Goal: Task Accomplishment & Management: Manage account settings

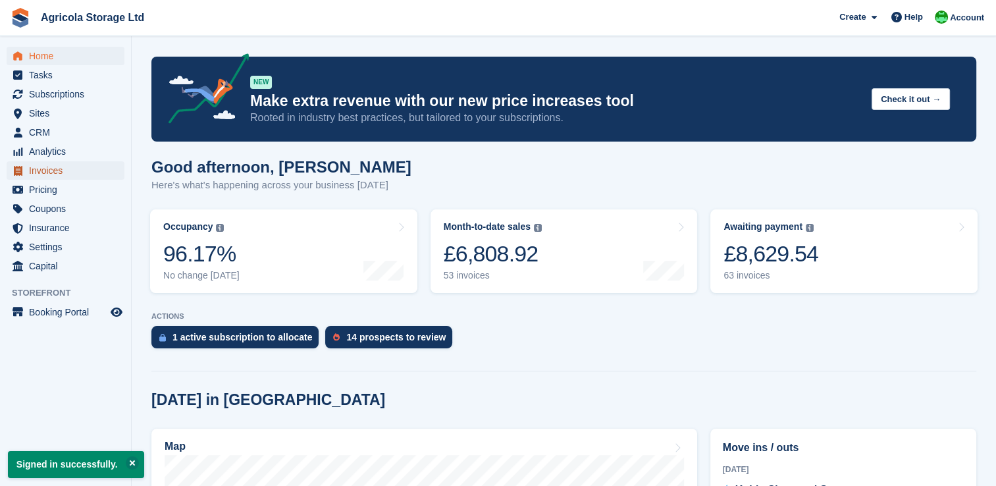
click at [38, 168] on span "Invoices" at bounding box center [68, 170] width 79 height 18
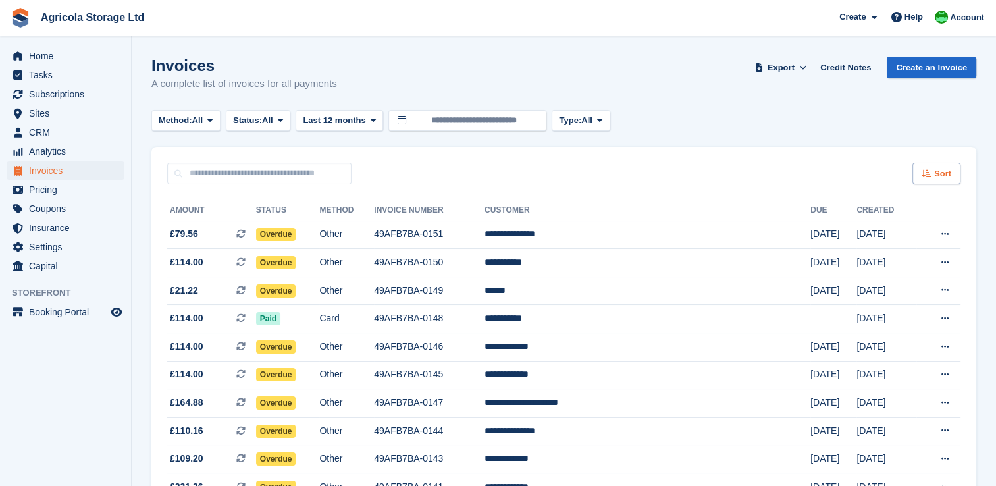
click at [933, 178] on div "Sort" at bounding box center [936, 174] width 48 height 22
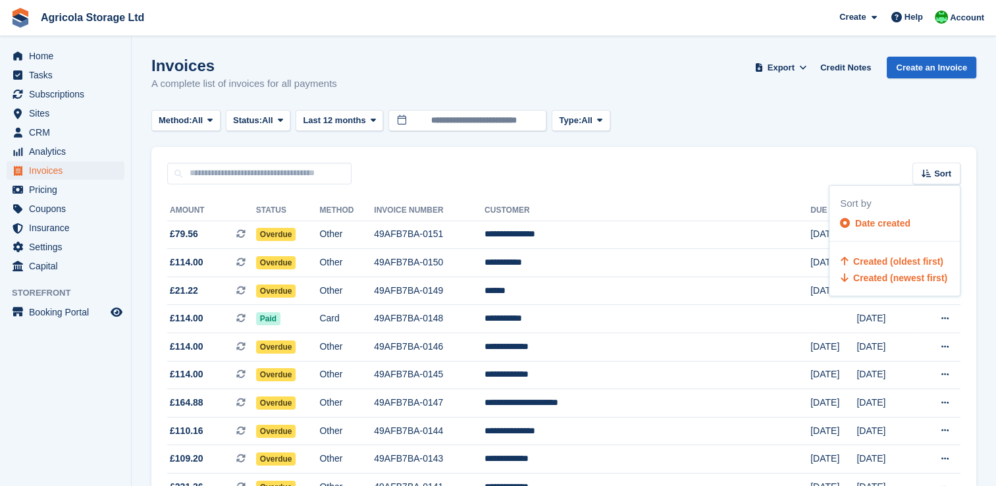
click at [874, 256] on span "Created (oldest first)" at bounding box center [898, 261] width 90 height 11
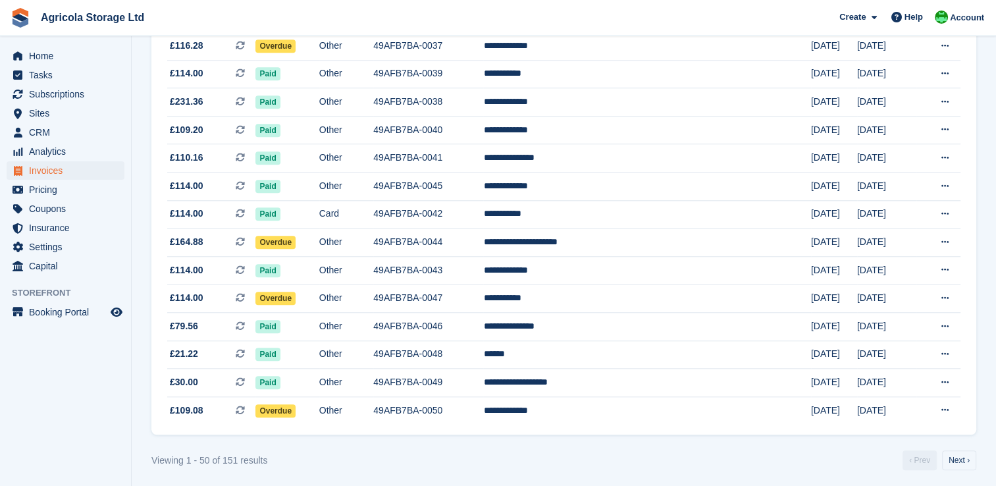
scroll to position [1208, 0]
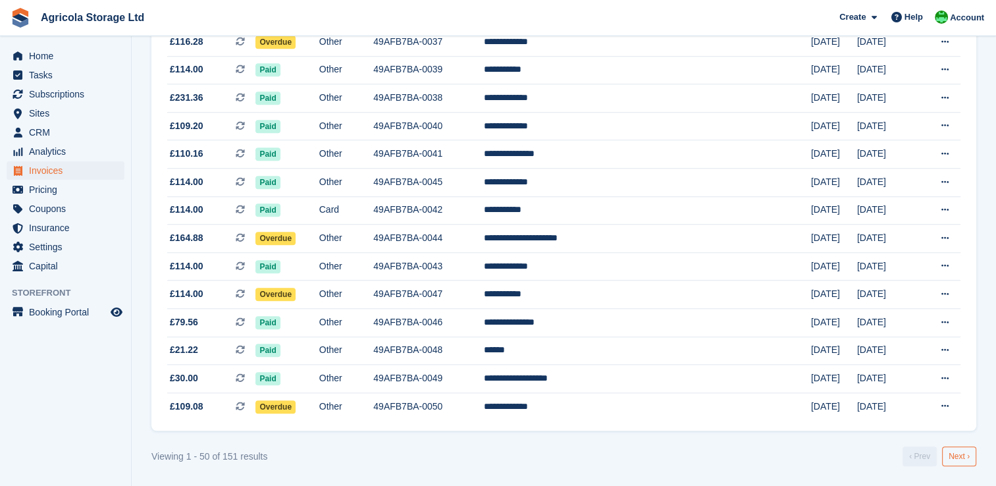
click at [955, 456] on link "Next ›" at bounding box center [959, 456] width 34 height 20
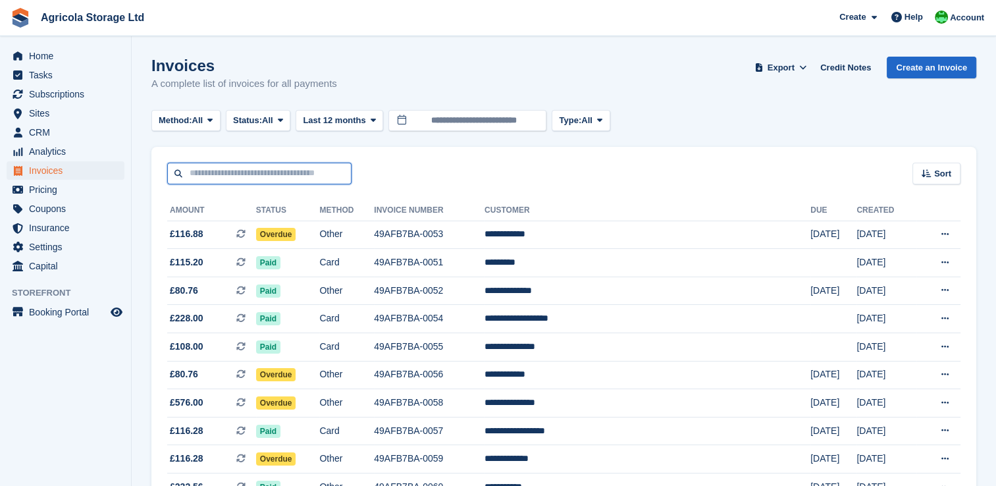
click at [275, 172] on input "text" at bounding box center [259, 174] width 184 height 22
type input "****"
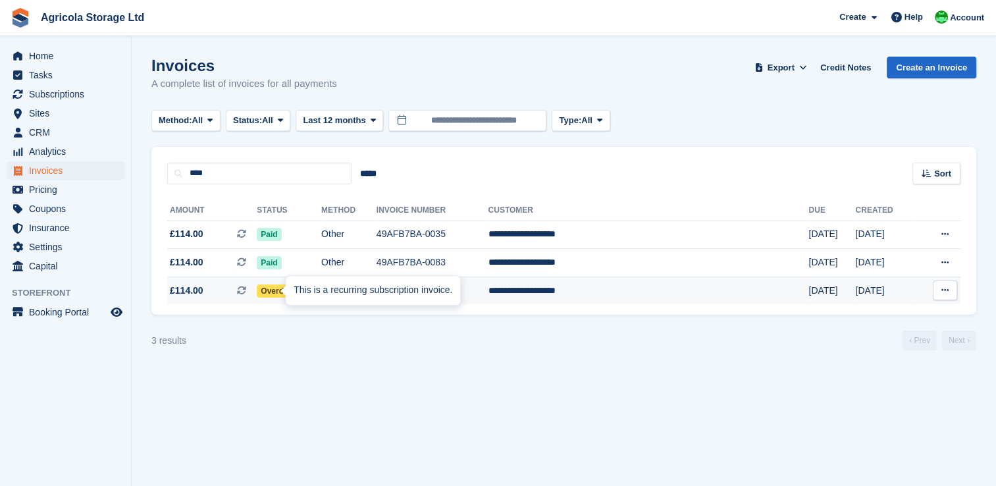
click at [290, 295] on div "This is a recurring subscription invoice." at bounding box center [373, 290] width 174 height 29
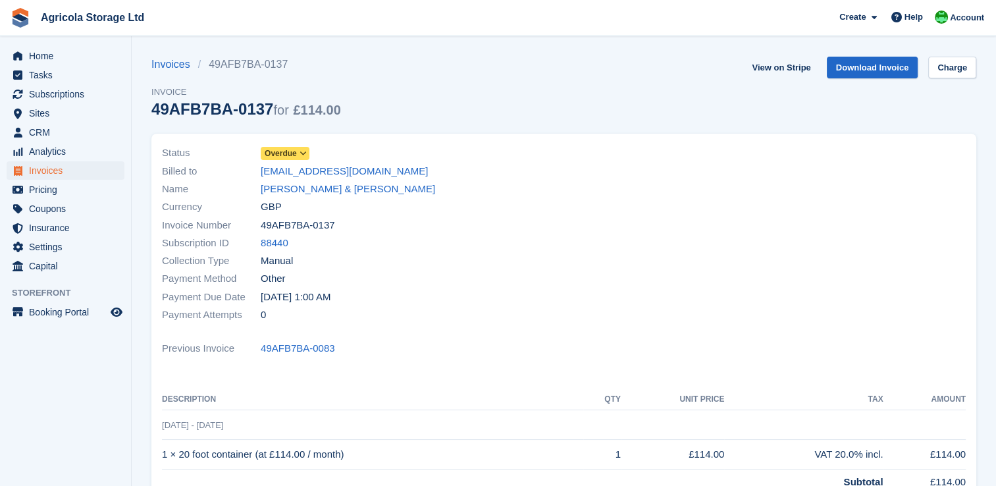
click at [300, 154] on icon at bounding box center [302, 153] width 7 height 8
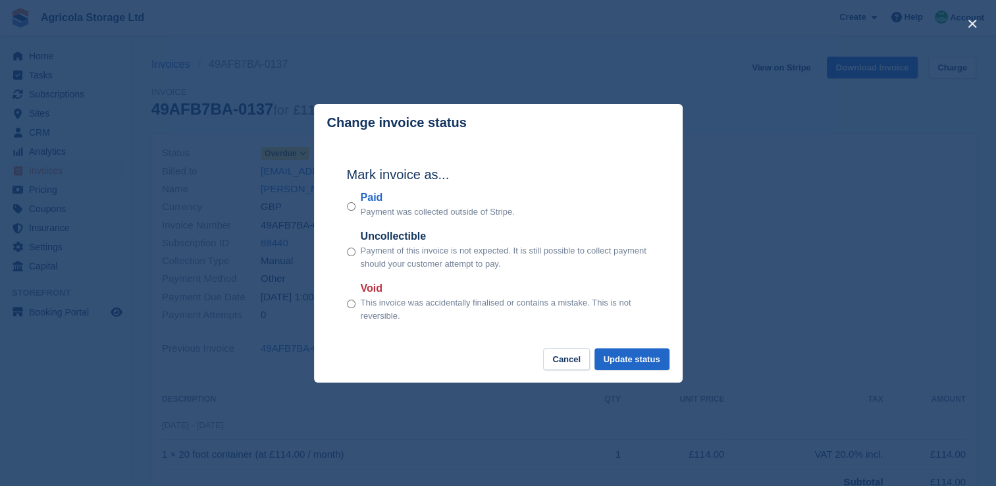
click at [344, 211] on div "Mark invoice as... Paid Payment was collected outside of Stripe. Uncollectible …" at bounding box center [498, 244] width 329 height 207
click at [357, 207] on div "Paid Payment was collected outside of Stripe." at bounding box center [498, 204] width 303 height 29
click at [648, 365] on button "Update status" at bounding box center [631, 359] width 75 height 22
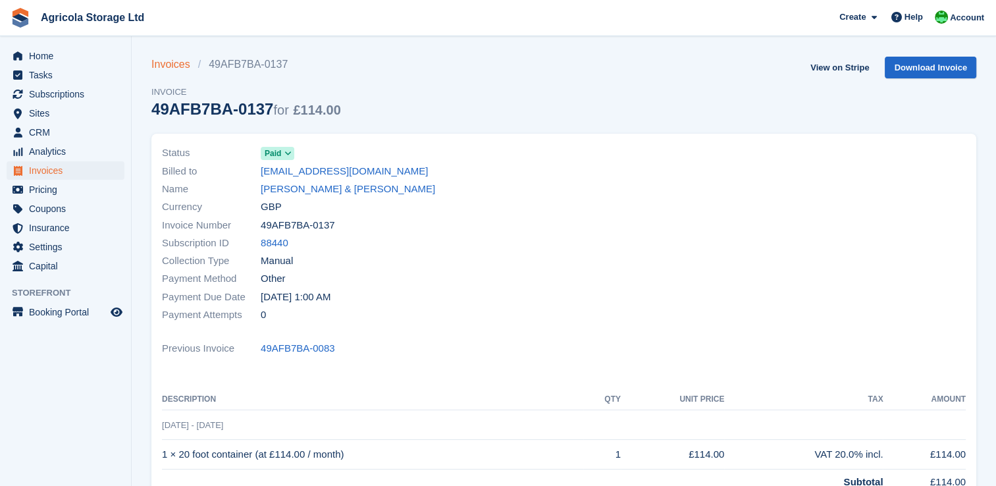
click at [165, 63] on link "Invoices" at bounding box center [174, 65] width 47 height 16
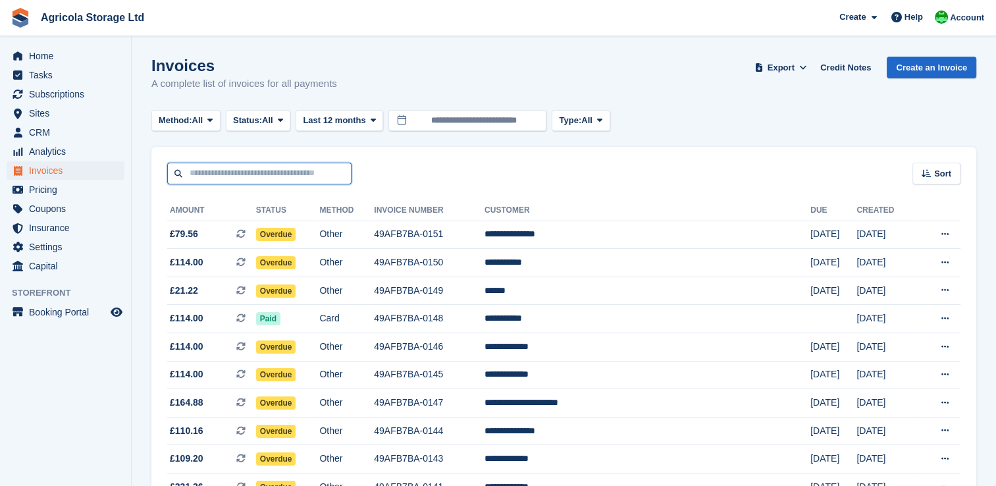
click at [230, 174] on input "text" at bounding box center [259, 174] width 184 height 22
type input "******"
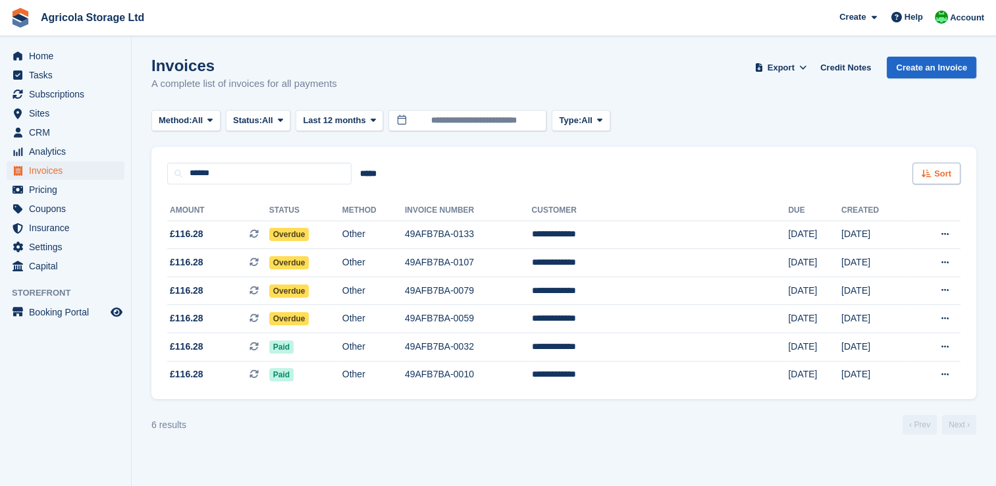
click at [930, 165] on div "Sort" at bounding box center [936, 174] width 48 height 22
click at [879, 259] on span "Created (oldest first)" at bounding box center [898, 261] width 90 height 11
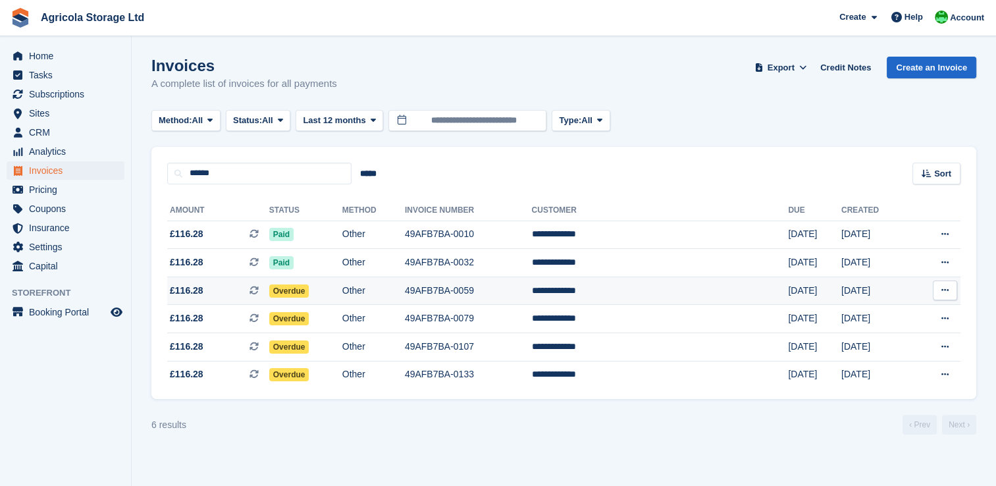
click at [304, 293] on span "Overdue" at bounding box center [289, 290] width 40 height 13
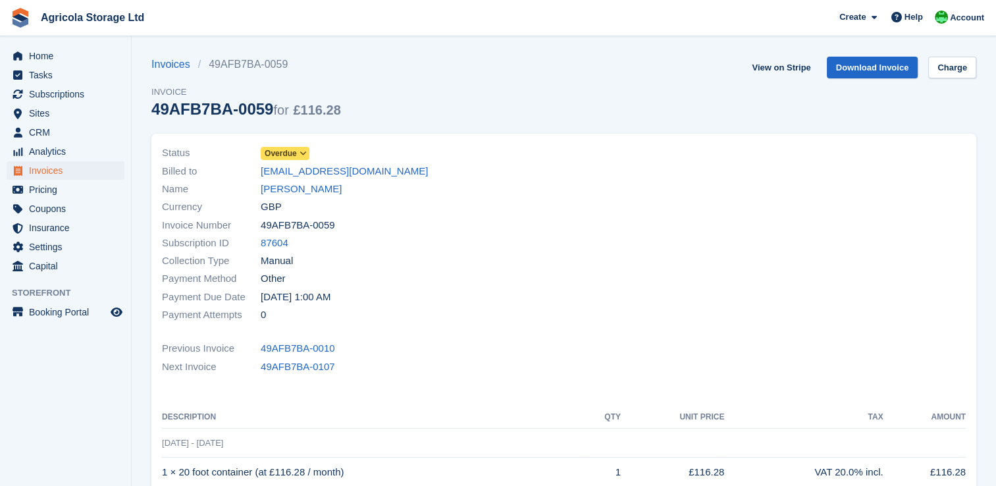
click at [295, 147] on span "Overdue" at bounding box center [285, 153] width 49 height 13
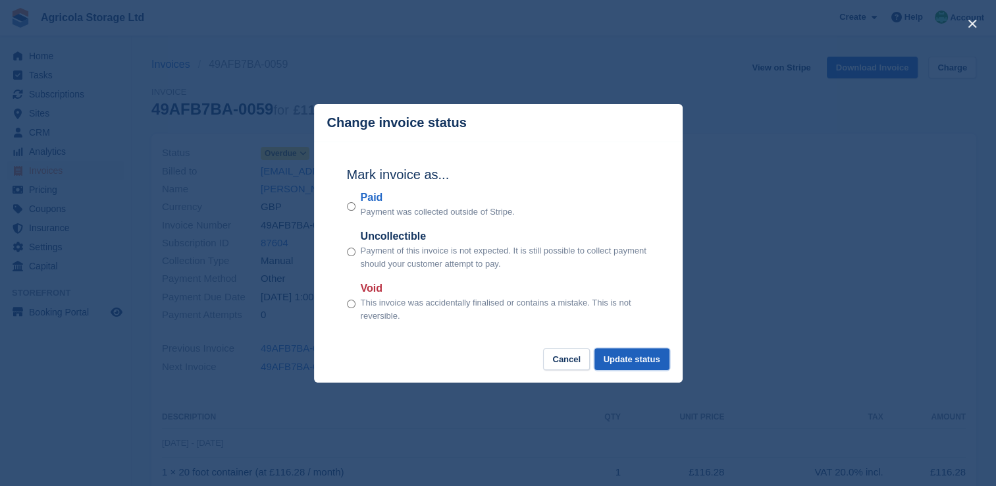
click at [634, 363] on button "Update status" at bounding box center [631, 359] width 75 height 22
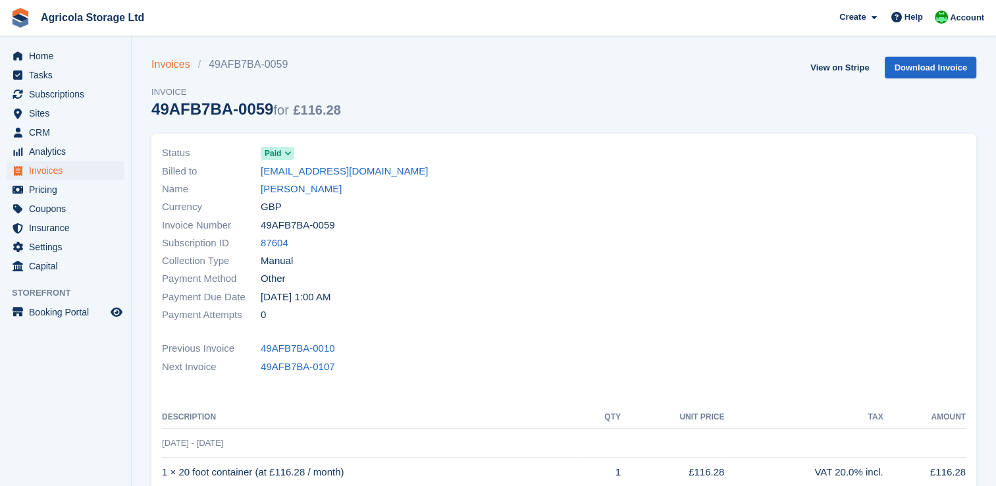
click at [163, 70] on link "Invoices" at bounding box center [174, 65] width 47 height 16
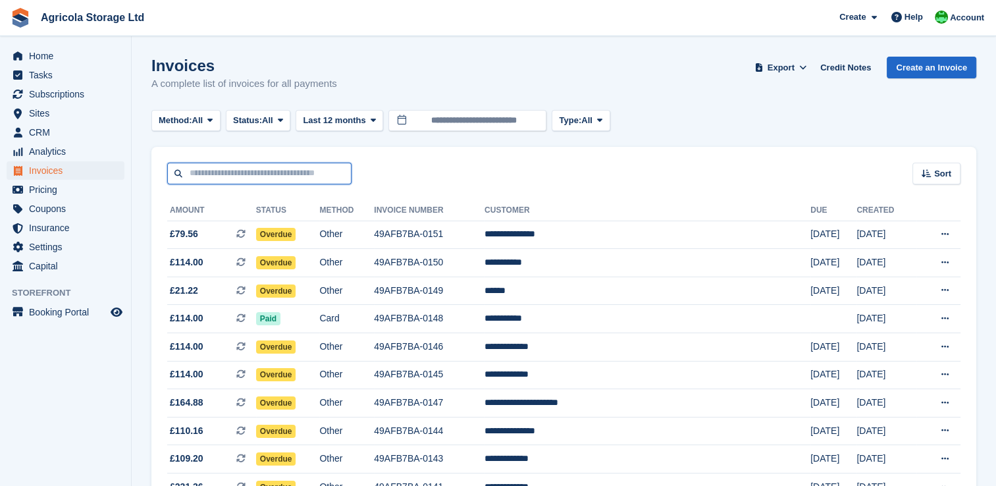
click at [243, 176] on input "text" at bounding box center [259, 174] width 184 height 22
type input "****"
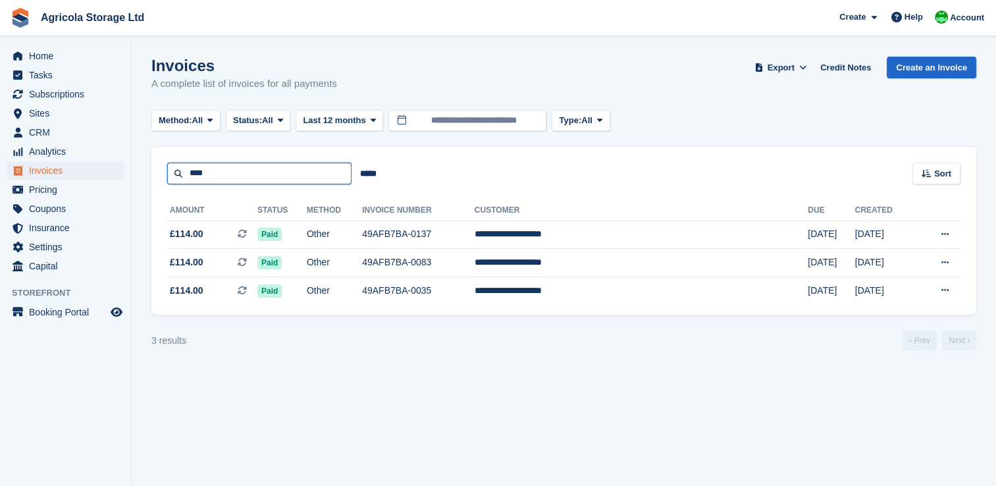
drag, startPoint x: 209, startPoint y: 173, endPoint x: 158, endPoint y: 180, distance: 51.8
click at [158, 180] on div "**** ***** Sort Sort by Date created Created (oldest first) Created (newest fir…" at bounding box center [563, 166] width 825 height 38
type input "********"
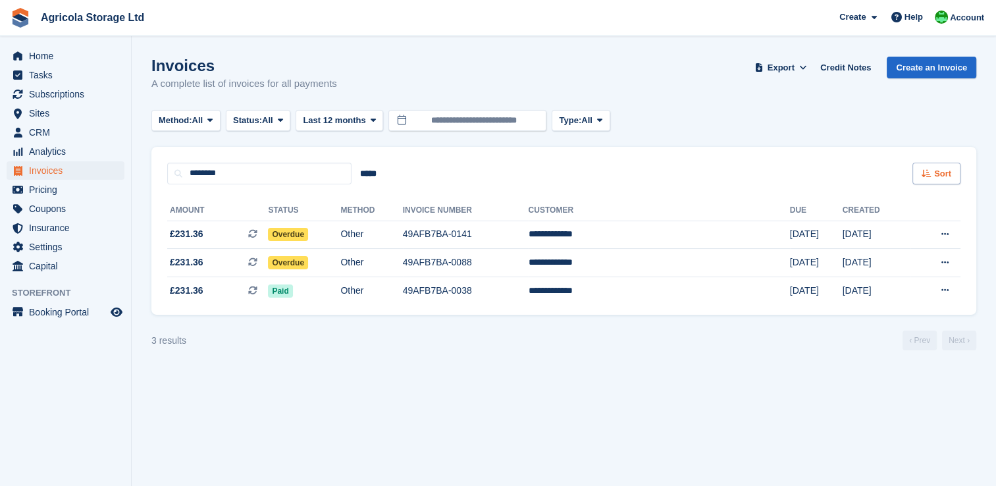
click at [925, 180] on div "Sort" at bounding box center [936, 174] width 48 height 22
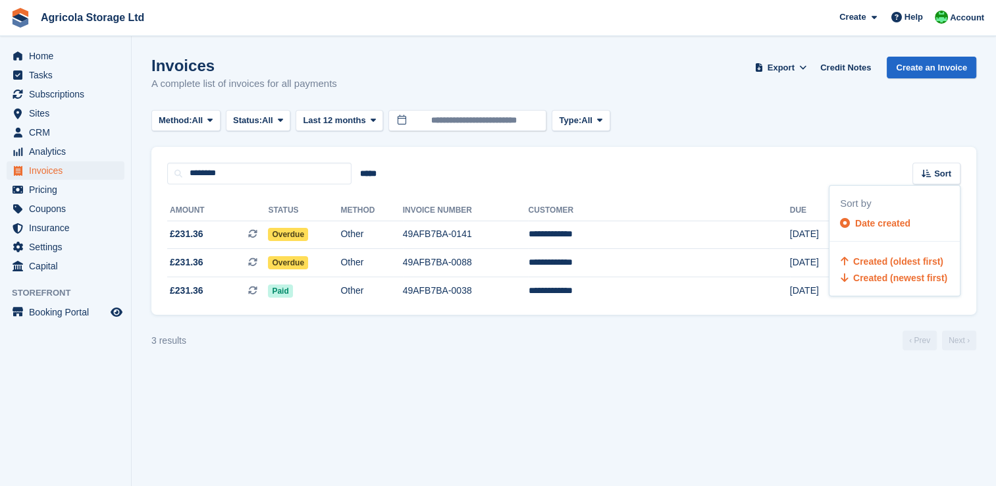
click at [886, 257] on span "Created (oldest first)" at bounding box center [898, 261] width 90 height 11
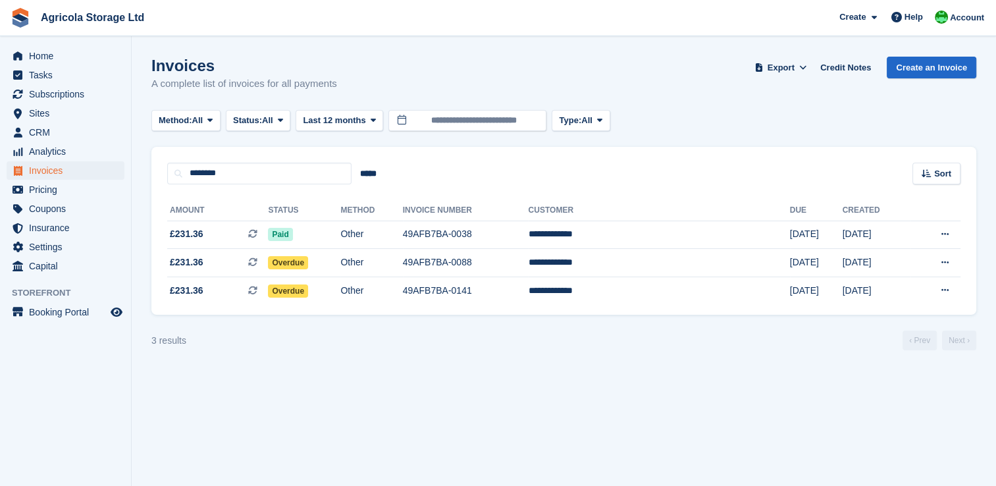
click at [394, 366] on section "Invoices A complete list of invoices for all payments Export Export Invoices Ex…" at bounding box center [564, 243] width 864 height 486
click at [299, 265] on div "This is a recurring subscription invoice." at bounding box center [385, 262] width 174 height 29
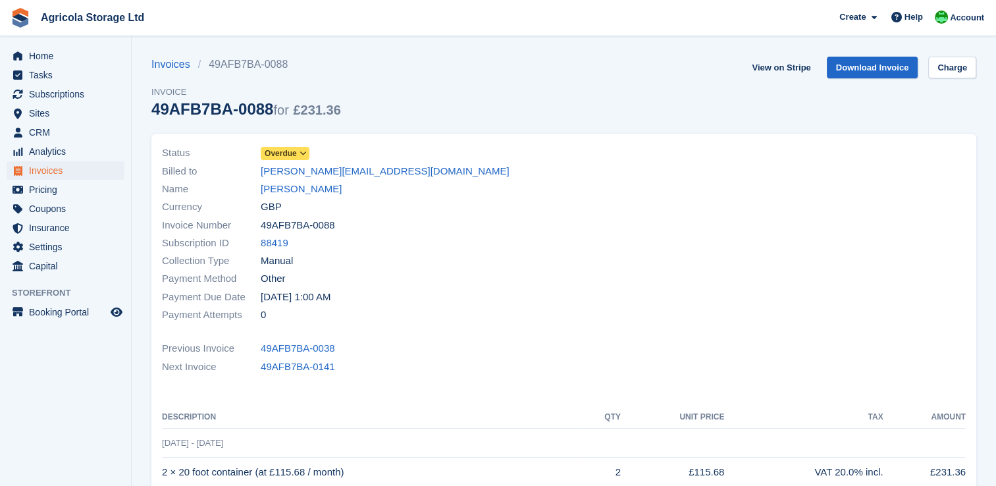
click at [297, 154] on span "Overdue" at bounding box center [285, 153] width 49 height 13
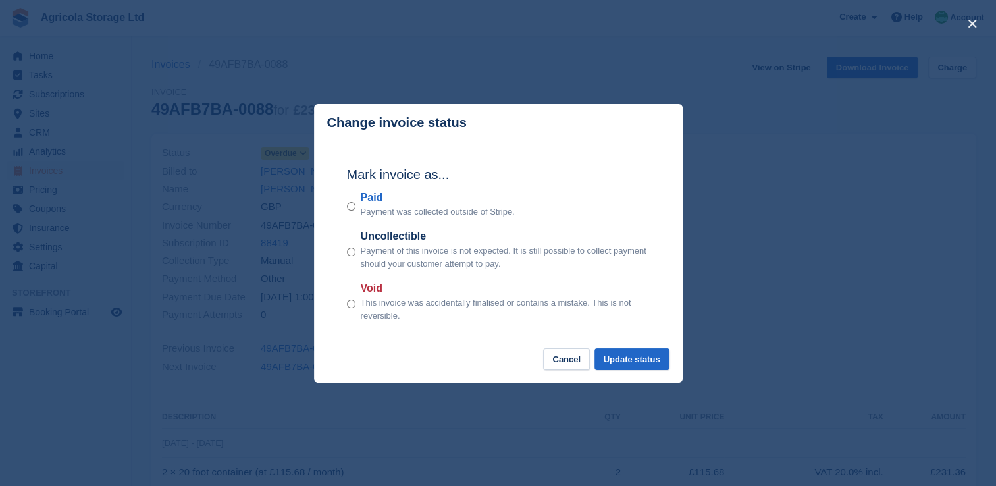
click at [359, 204] on div "Paid Payment was collected outside of Stripe." at bounding box center [498, 204] width 303 height 29
click at [637, 358] on button "Update status" at bounding box center [631, 359] width 75 height 22
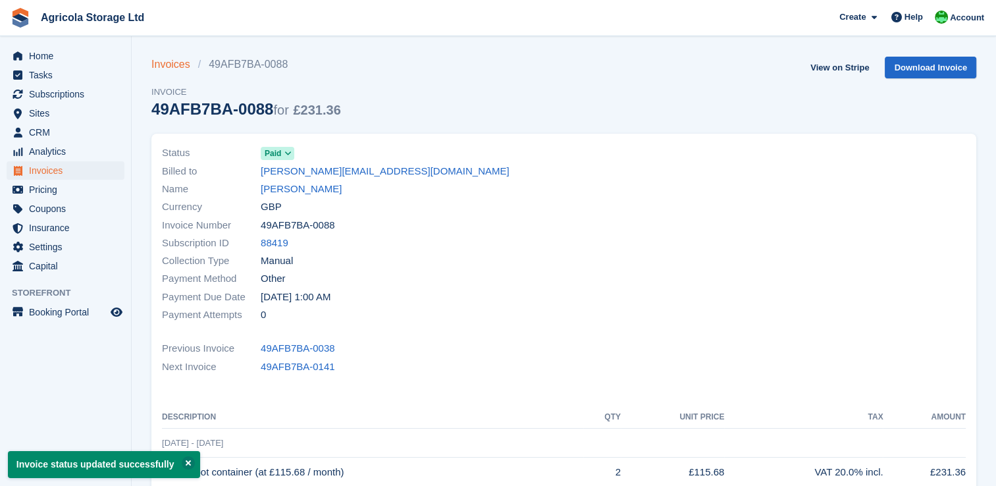
click at [162, 69] on link "Invoices" at bounding box center [174, 65] width 47 height 16
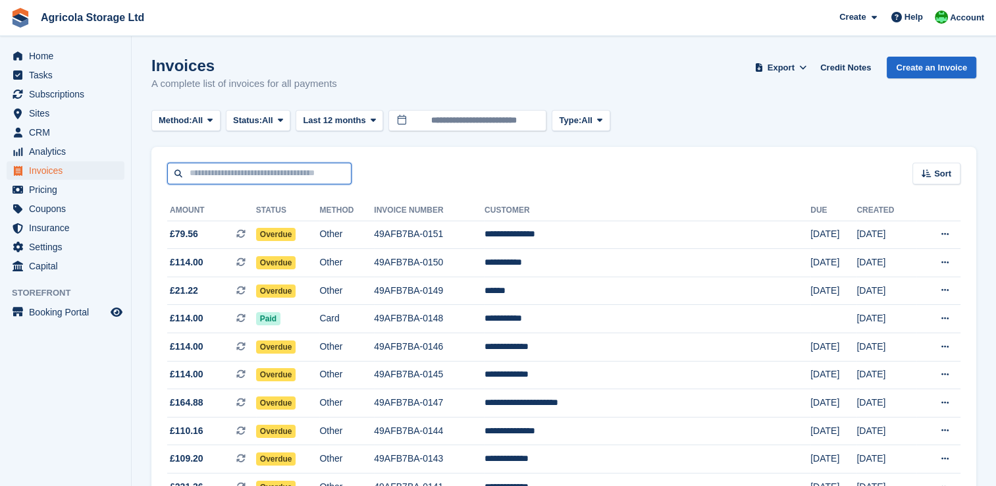
click at [265, 174] on input "text" at bounding box center [259, 174] width 184 height 22
type input "******"
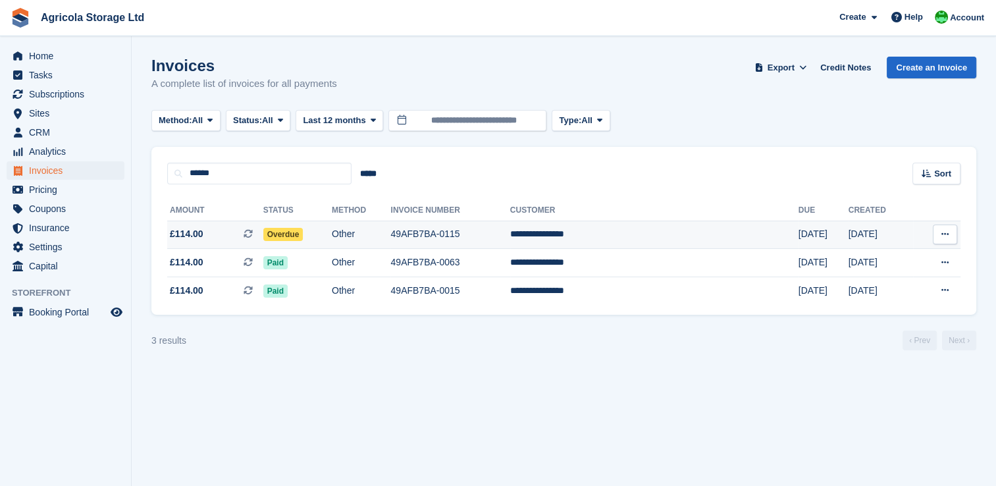
click at [303, 235] on span "Overdue" at bounding box center [283, 234] width 40 height 13
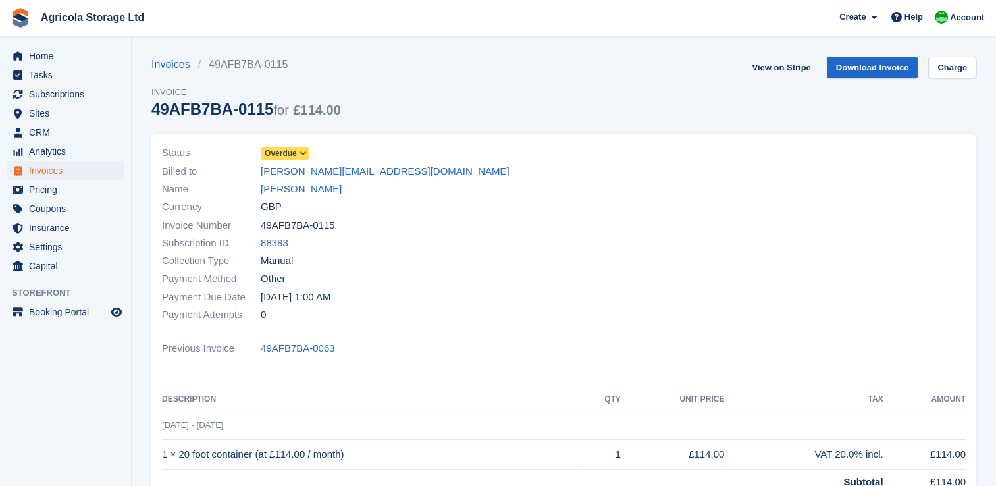
click at [289, 152] on span "Overdue" at bounding box center [281, 153] width 32 height 12
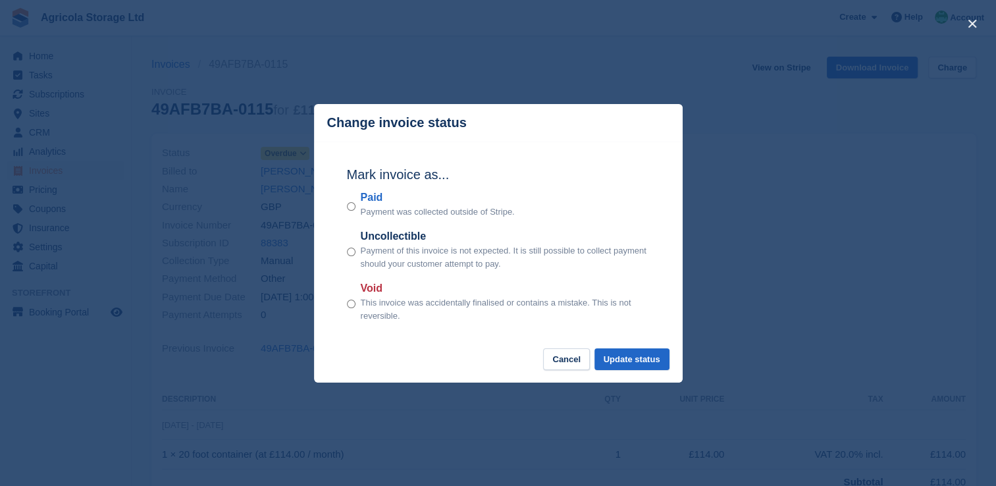
click at [357, 204] on div "Paid Payment was collected outside of Stripe." at bounding box center [498, 204] width 303 height 29
click at [633, 357] on button "Update status" at bounding box center [631, 359] width 75 height 22
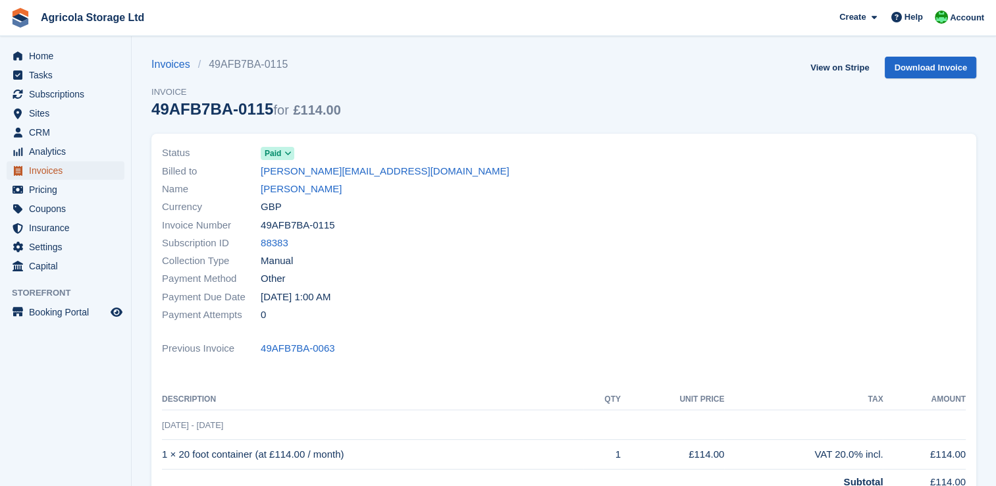
click at [43, 170] on span "Invoices" at bounding box center [68, 170] width 79 height 18
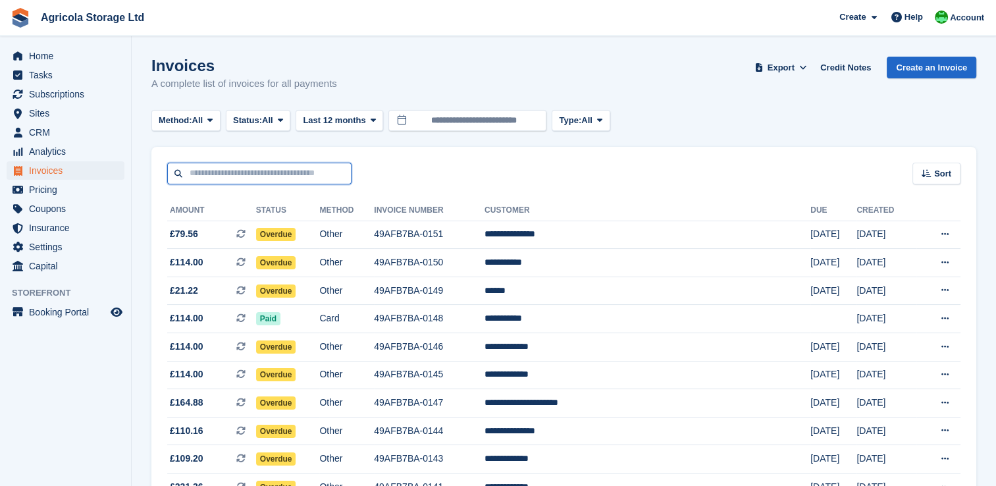
click at [263, 175] on input "text" at bounding box center [259, 174] width 184 height 22
type input "*****"
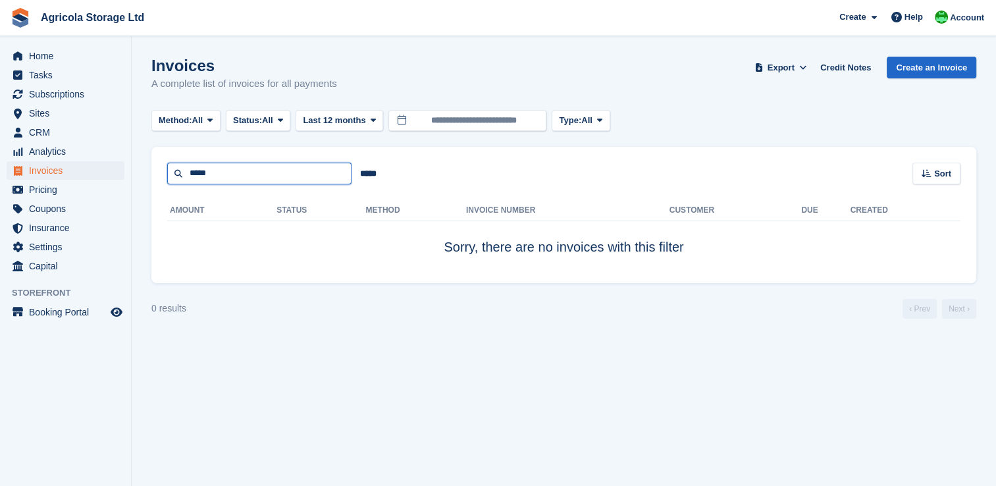
drag, startPoint x: 254, startPoint y: 175, endPoint x: 163, endPoint y: 181, distance: 91.0
click at [163, 181] on div "***** ***** Sort Sort by Date created Created (oldest first) Created (newest fi…" at bounding box center [563, 166] width 825 height 38
type input "*******"
drag, startPoint x: 240, startPoint y: 170, endPoint x: 151, endPoint y: 173, distance: 88.9
click at [151, 173] on div "******* ***** Sort Sort by Date created Created (oldest first) Created (newest …" at bounding box center [563, 166] width 825 height 38
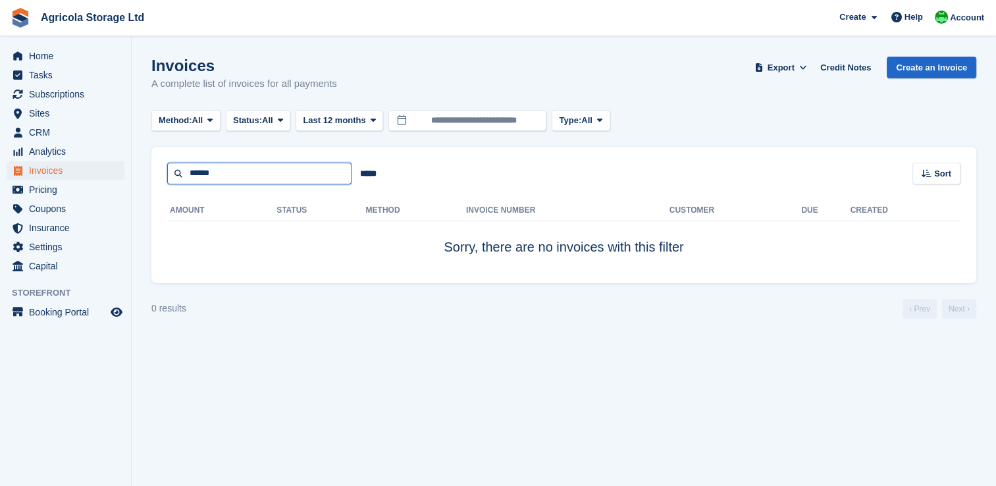
type input "*****"
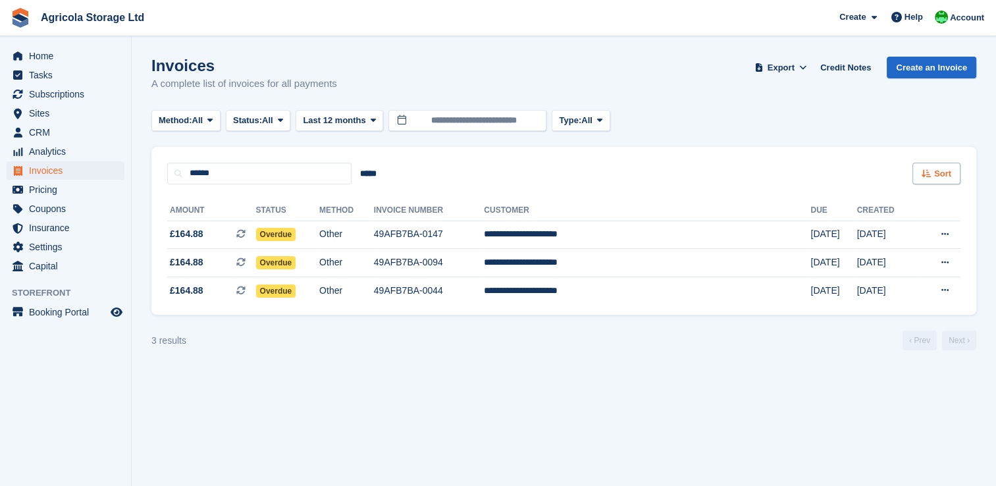
click at [935, 176] on span "Sort" at bounding box center [942, 173] width 17 height 13
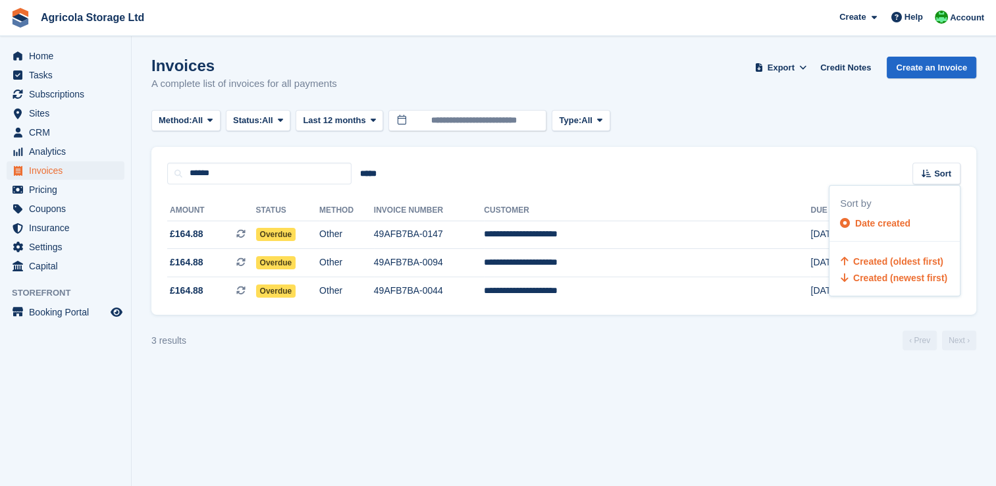
click at [870, 259] on span "Created (oldest first)" at bounding box center [898, 261] width 90 height 11
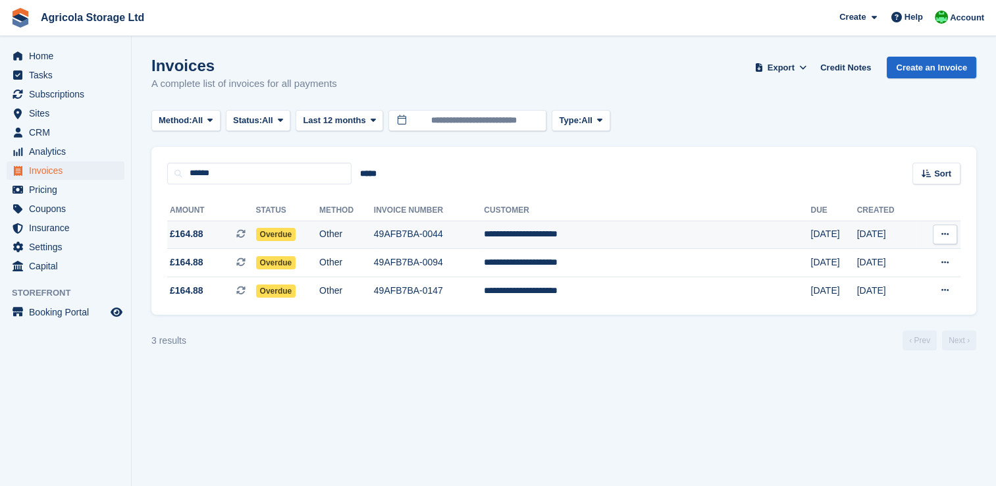
click at [296, 236] on span "Overdue" at bounding box center [276, 234] width 40 height 13
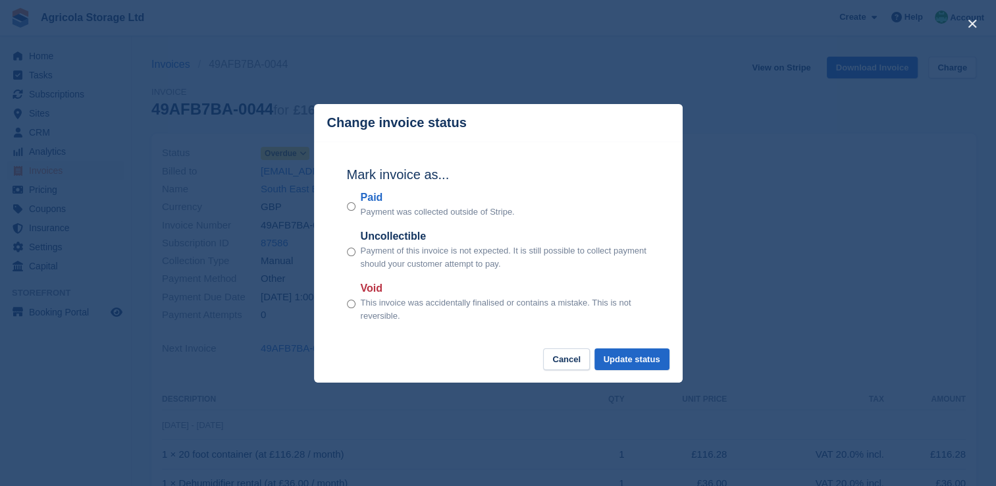
click at [356, 207] on div "Paid Payment was collected outside of Stripe." at bounding box center [498, 204] width 303 height 29
click at [639, 360] on button "Update status" at bounding box center [631, 359] width 75 height 22
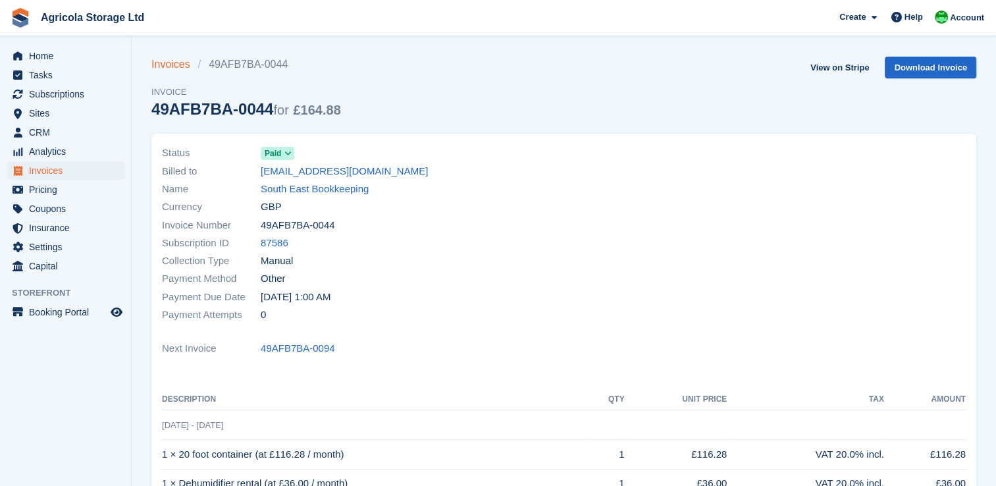
click at [173, 63] on link "Invoices" at bounding box center [174, 65] width 47 height 16
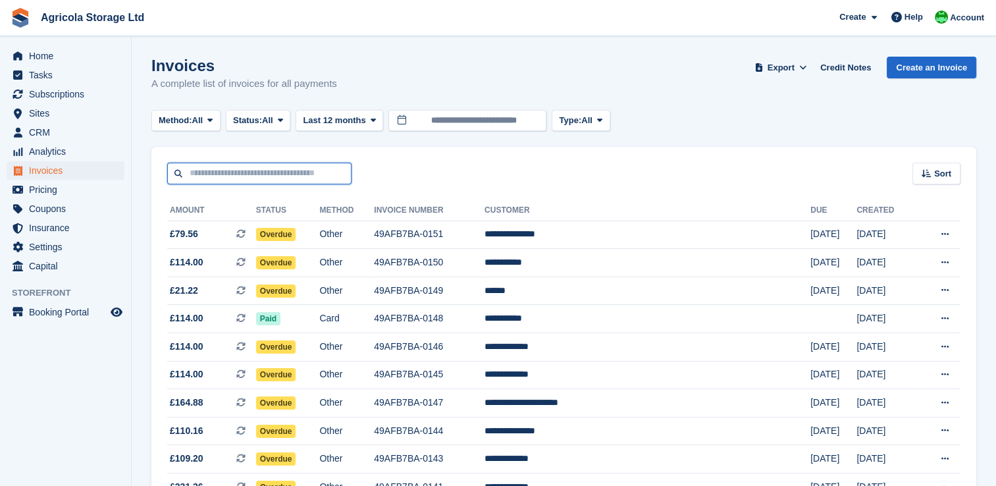
click at [258, 178] on input "text" at bounding box center [259, 174] width 184 height 22
type input "*****"
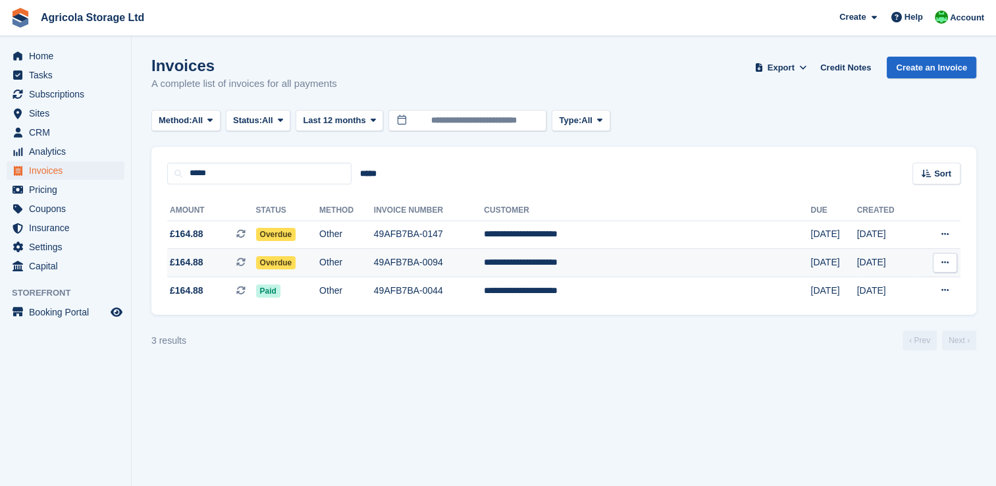
click at [478, 268] on td "49AFB7BA-0094" at bounding box center [429, 263] width 111 height 28
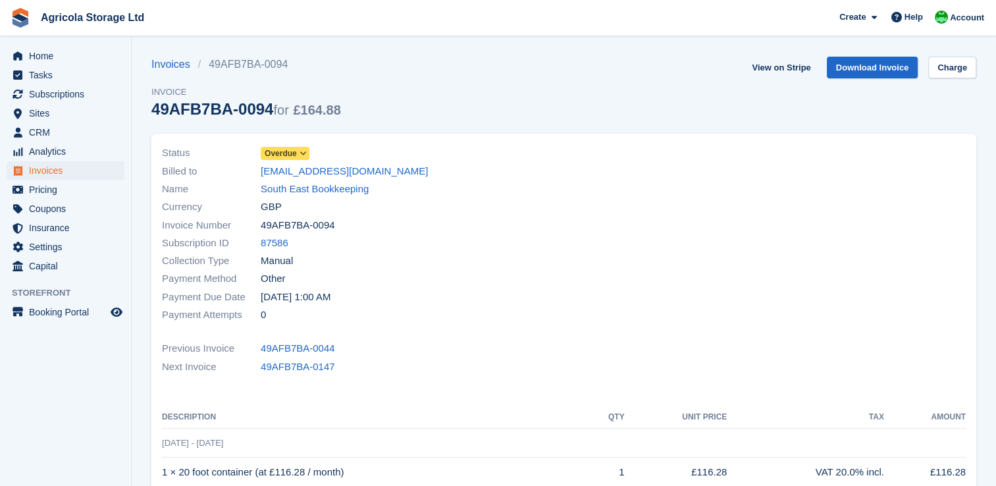
click at [287, 152] on span "Overdue" at bounding box center [281, 153] width 32 height 12
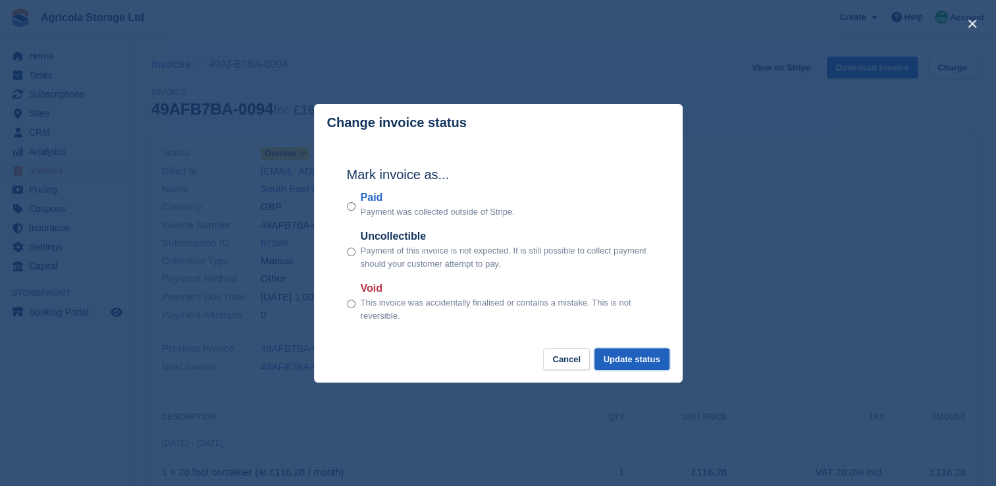
click at [625, 355] on button "Update status" at bounding box center [631, 359] width 75 height 22
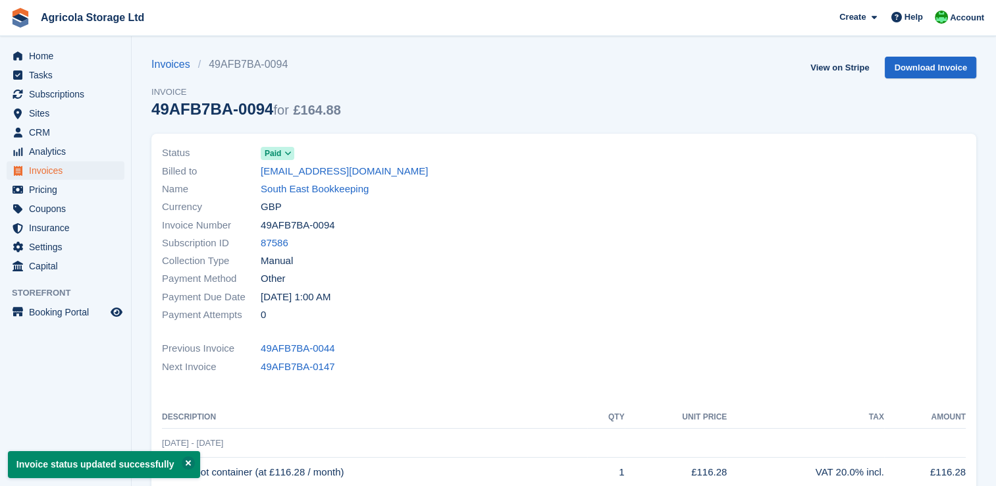
click at [163, 74] on div "Invoices 49AFB7BA-0094 Invoice 49AFB7BA-0094 for £164.88" at bounding box center [246, 95] width 190 height 77
click at [171, 63] on link "Invoices" at bounding box center [174, 65] width 47 height 16
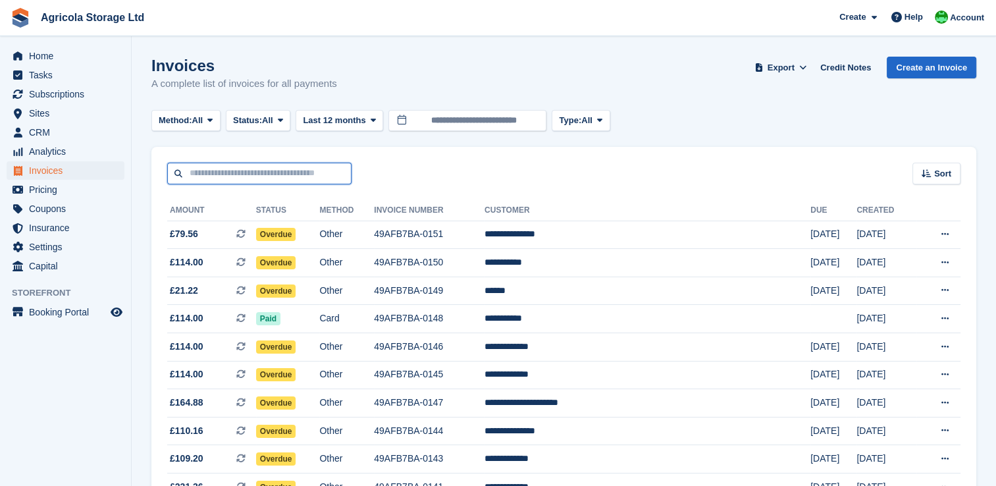
click at [221, 174] on input "text" at bounding box center [259, 174] width 184 height 22
type input "*****"
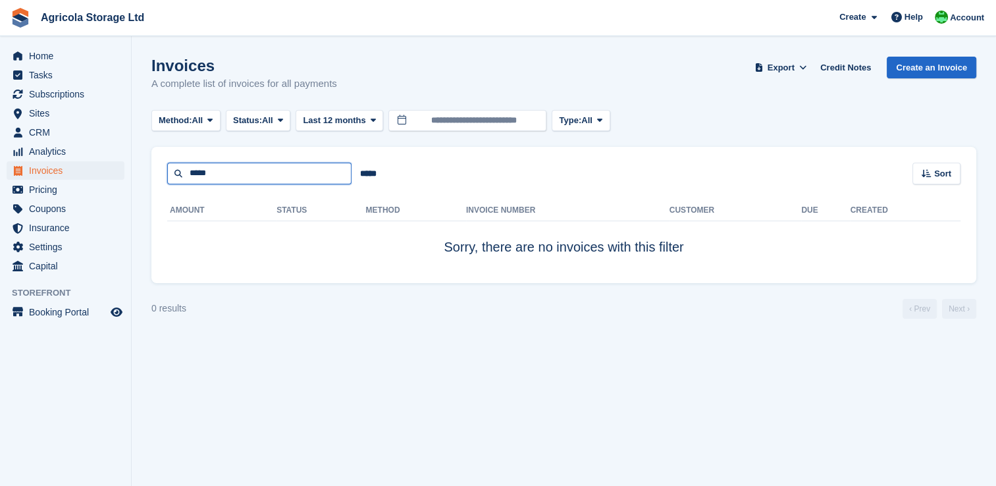
drag, startPoint x: 213, startPoint y: 172, endPoint x: 149, endPoint y: 180, distance: 65.1
click at [149, 180] on section "Invoices A complete list of invoices for all payments Export Export Invoices Ex…" at bounding box center [564, 243] width 864 height 486
type input "****"
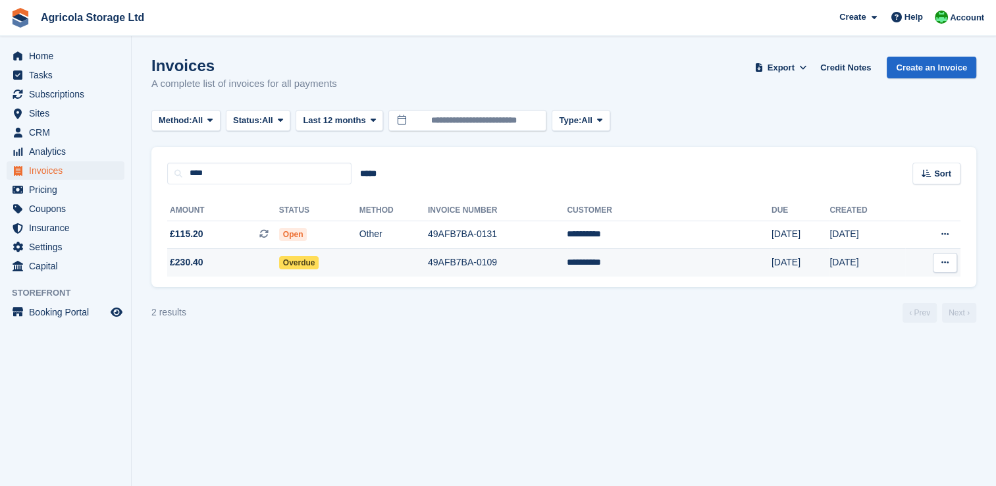
click at [498, 267] on td "49AFB7BA-0109" at bounding box center [497, 263] width 139 height 28
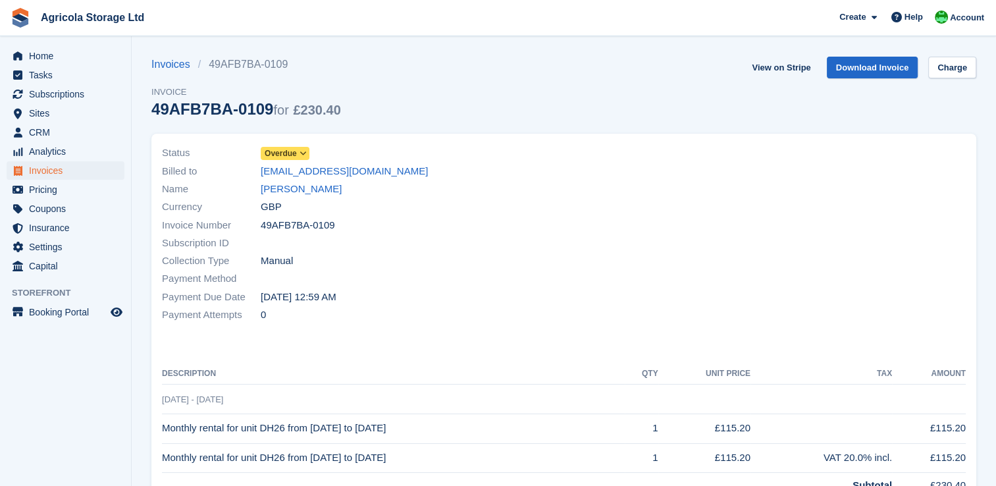
click at [288, 159] on span "Overdue" at bounding box center [281, 153] width 32 height 12
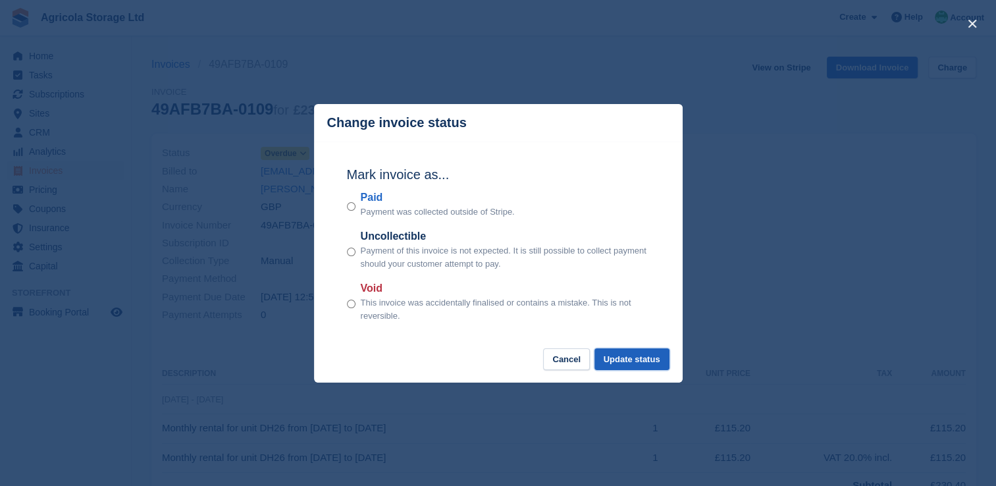
click at [620, 359] on button "Update status" at bounding box center [631, 359] width 75 height 22
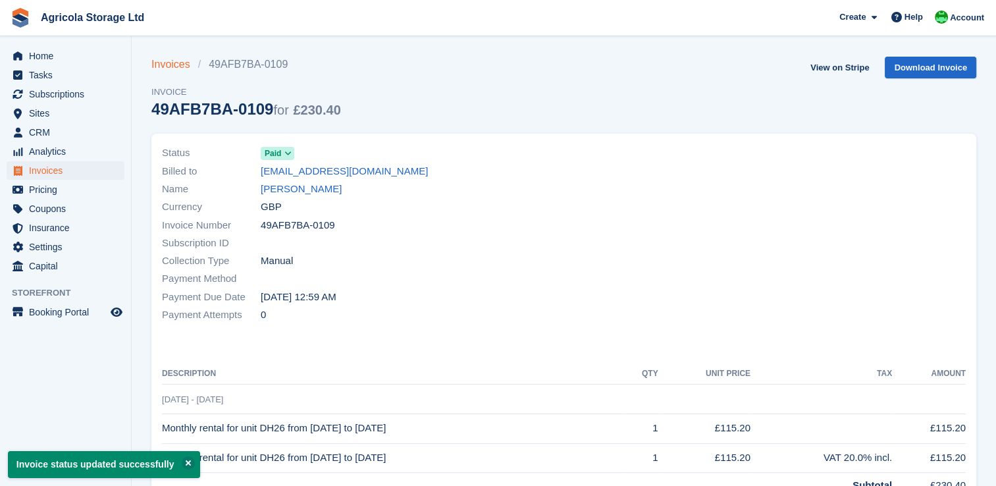
click at [168, 65] on link "Invoices" at bounding box center [174, 65] width 47 height 16
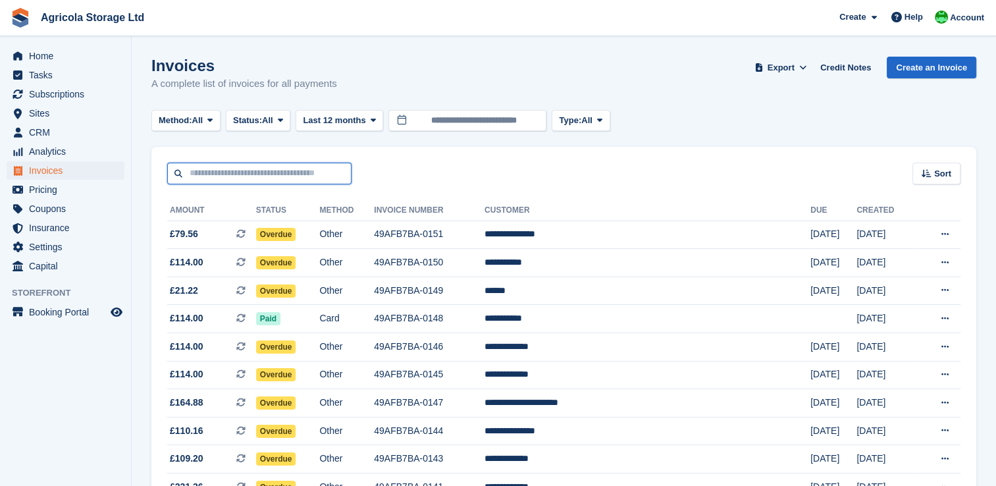
click at [248, 163] on input "text" at bounding box center [259, 174] width 184 height 22
type input "****"
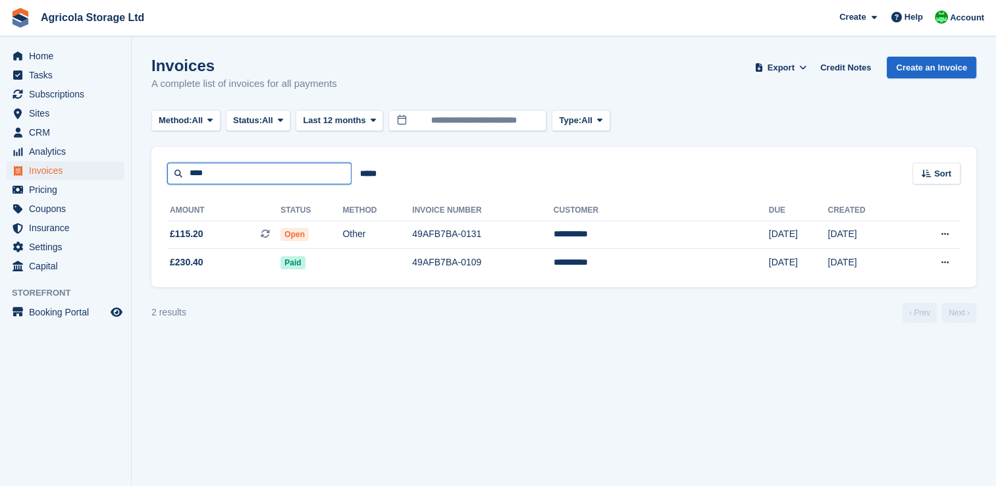
drag, startPoint x: 217, startPoint y: 177, endPoint x: 164, endPoint y: 175, distance: 53.3
click at [164, 175] on div "**** ***** Sort Sort by Date created Created (oldest first) Created (newest fir…" at bounding box center [563, 166] width 825 height 38
type input "******"
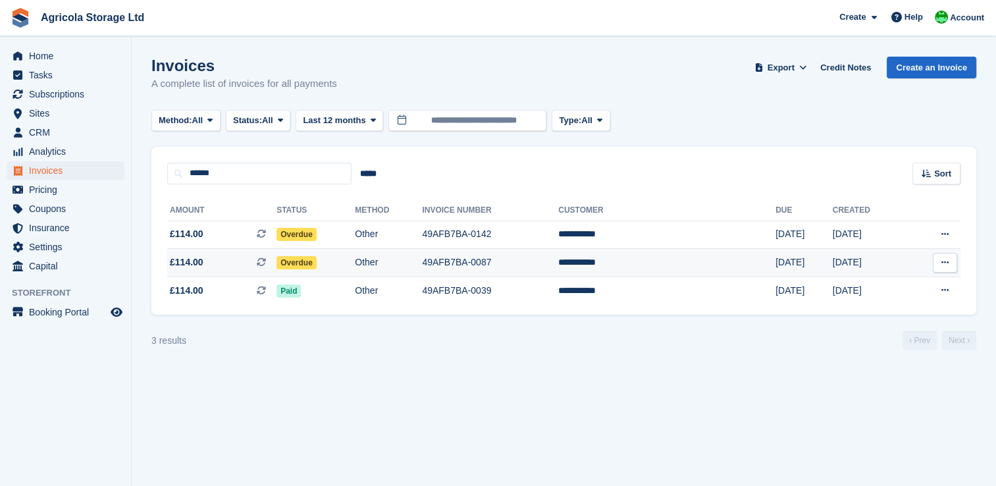
click at [317, 262] on span "Overdue" at bounding box center [296, 262] width 40 height 13
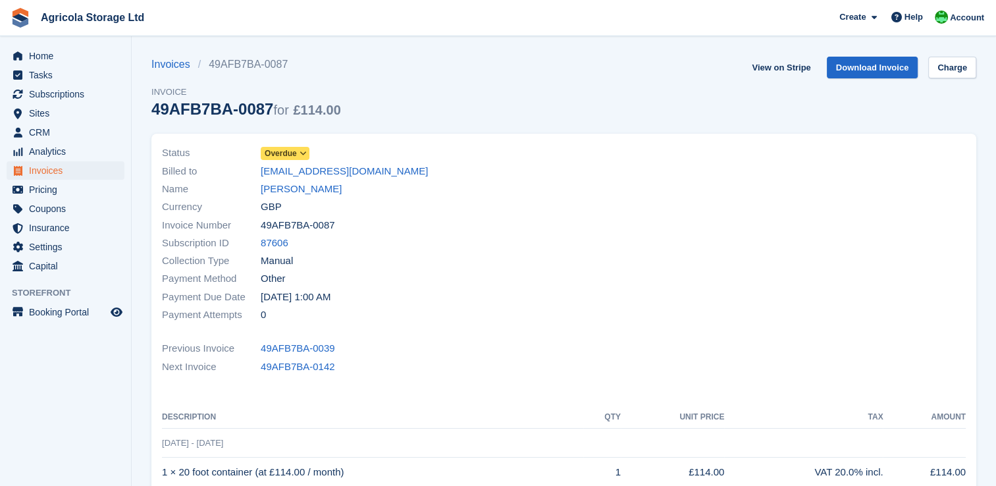
click at [292, 157] on span "Overdue" at bounding box center [281, 153] width 32 height 12
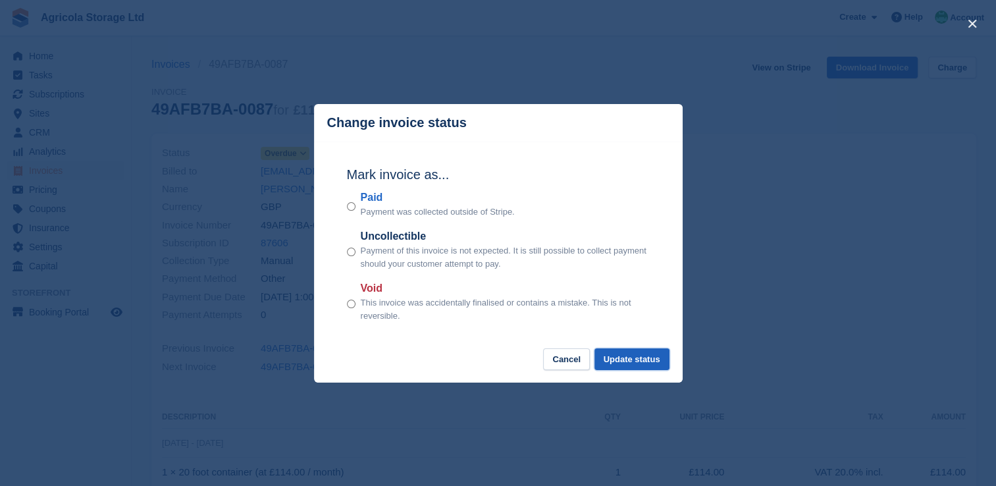
click at [614, 355] on button "Update status" at bounding box center [631, 359] width 75 height 22
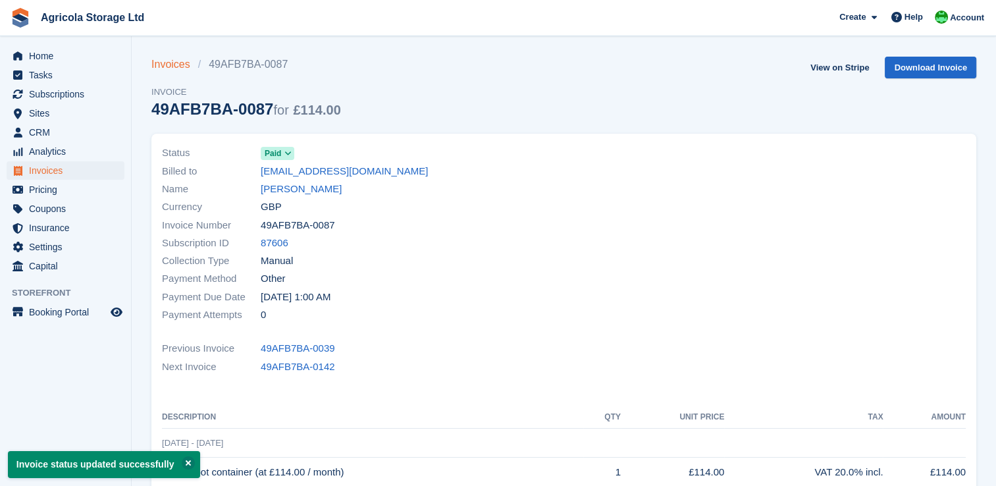
click at [173, 70] on link "Invoices" at bounding box center [174, 65] width 47 height 16
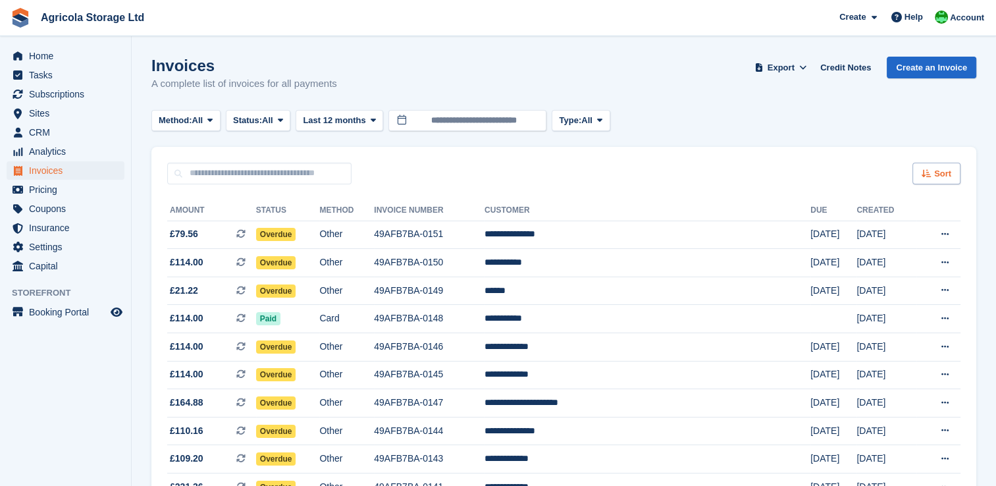
click at [934, 172] on div "Sort" at bounding box center [936, 174] width 48 height 22
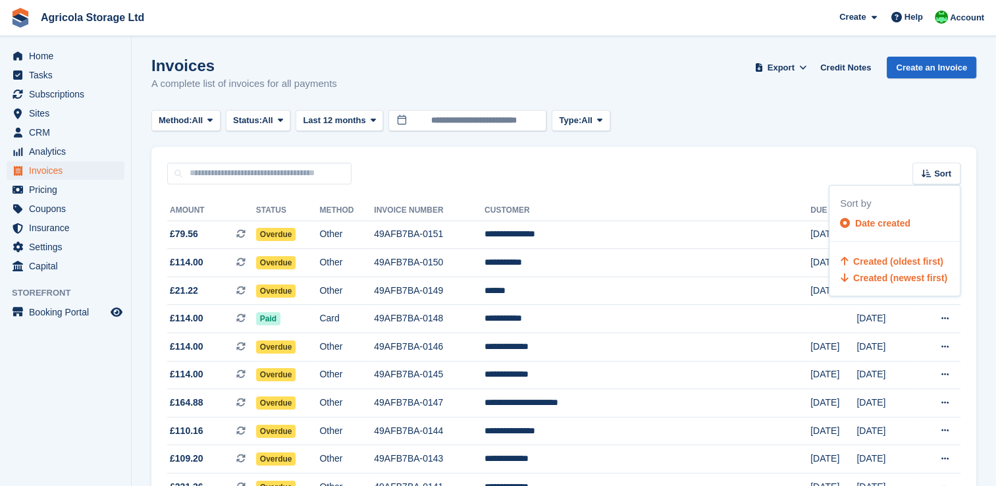
click at [882, 257] on span "Created (oldest first)" at bounding box center [898, 261] width 90 height 11
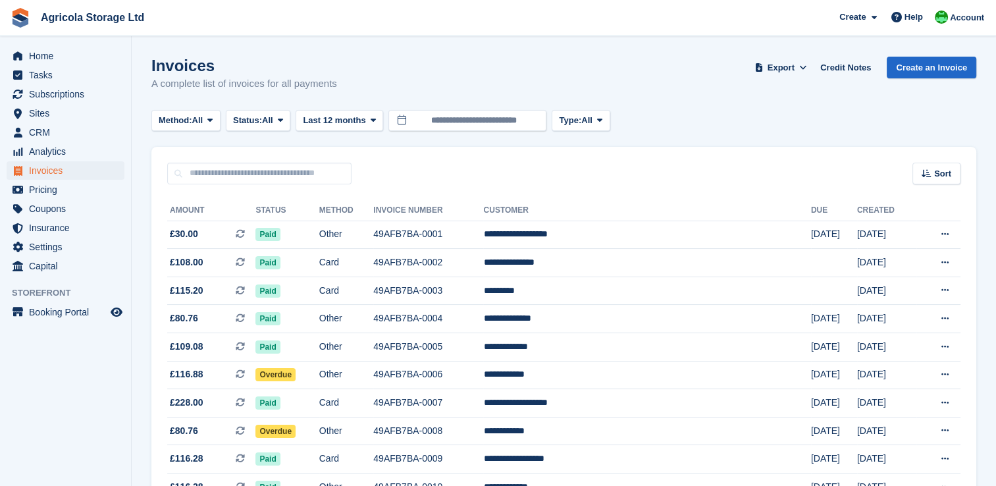
click at [696, 107] on div "Invoices A complete list of invoices for all payments Export Export Invoices Ex…" at bounding box center [563, 82] width 825 height 51
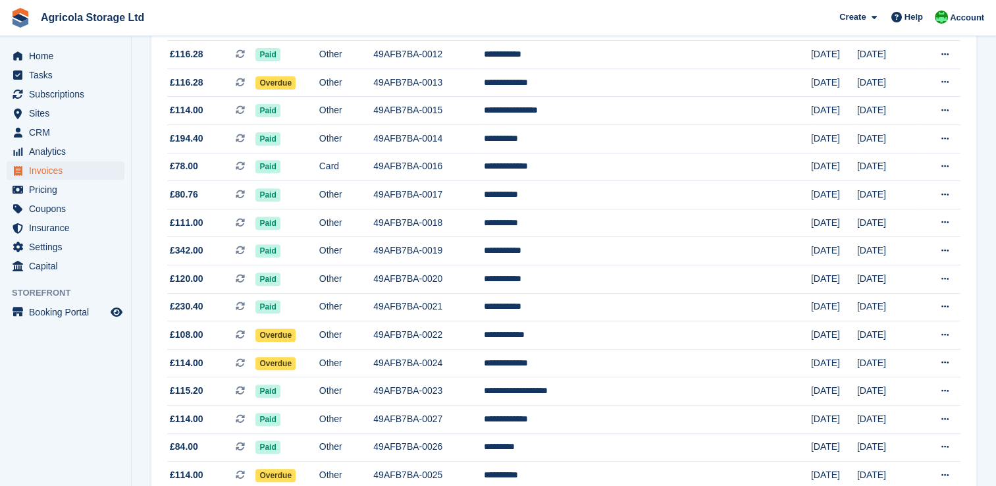
scroll to position [1208, 0]
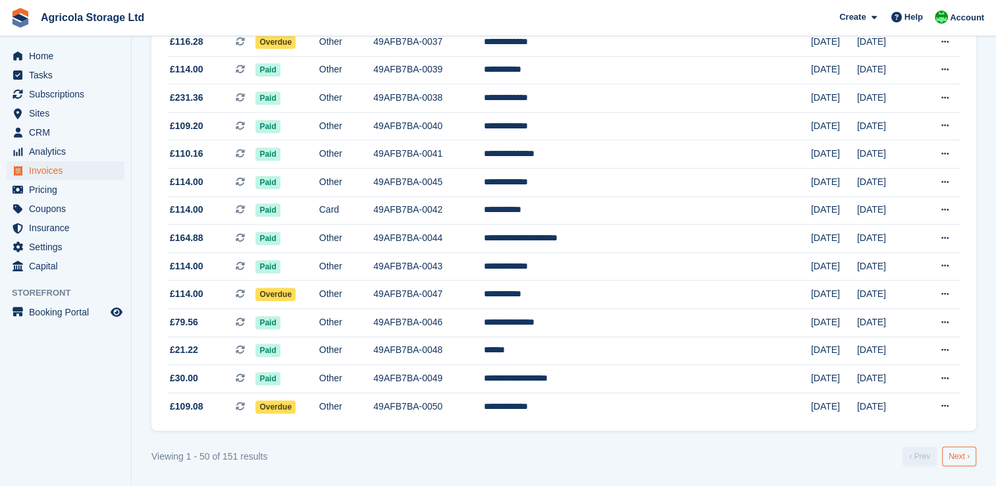
click at [962, 453] on link "Next ›" at bounding box center [959, 456] width 34 height 20
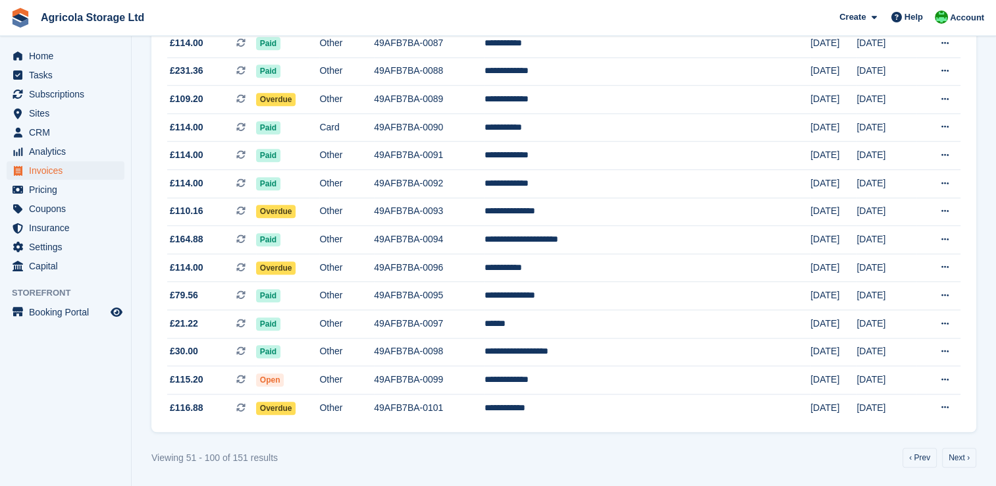
scroll to position [1208, 0]
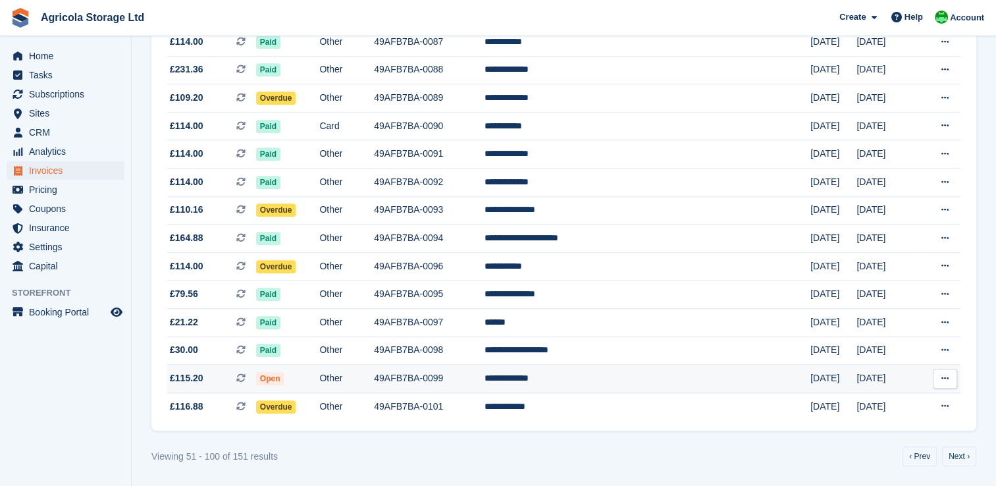
click at [284, 375] on span "Open" at bounding box center [270, 378] width 28 height 13
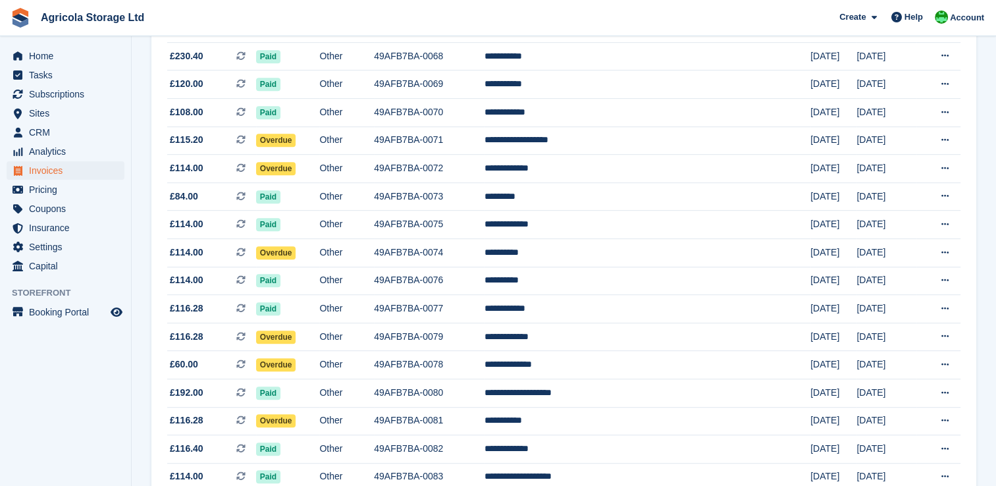
scroll to position [0, 0]
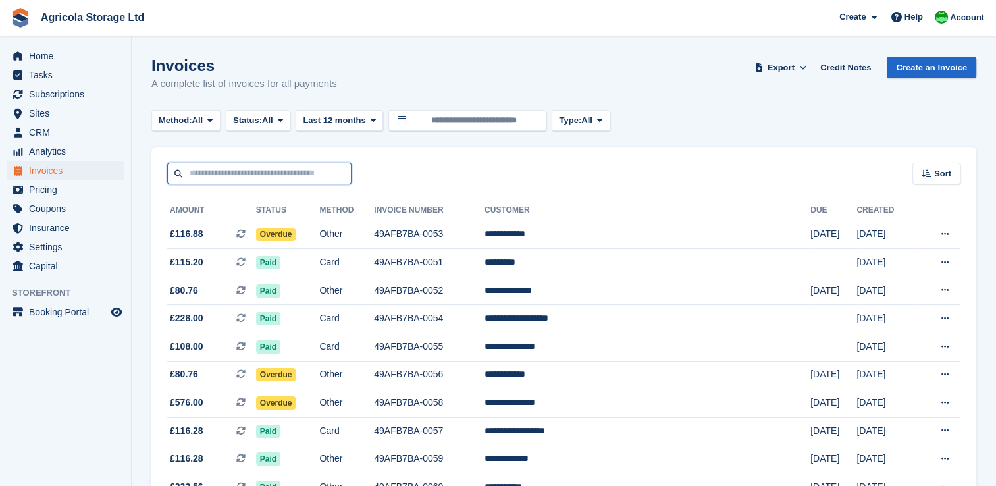
click at [251, 175] on input "text" at bounding box center [259, 174] width 184 height 22
type input "******"
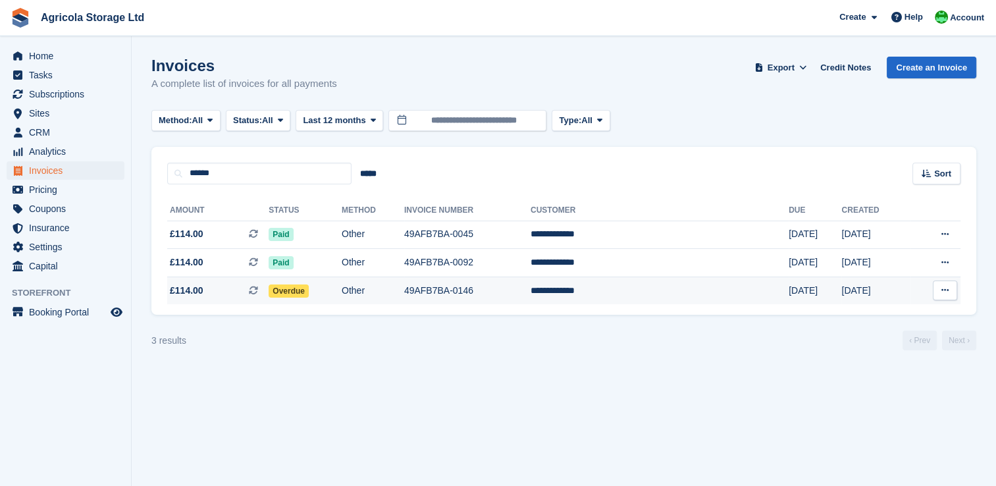
click at [307, 291] on span "Overdue" at bounding box center [289, 290] width 40 height 13
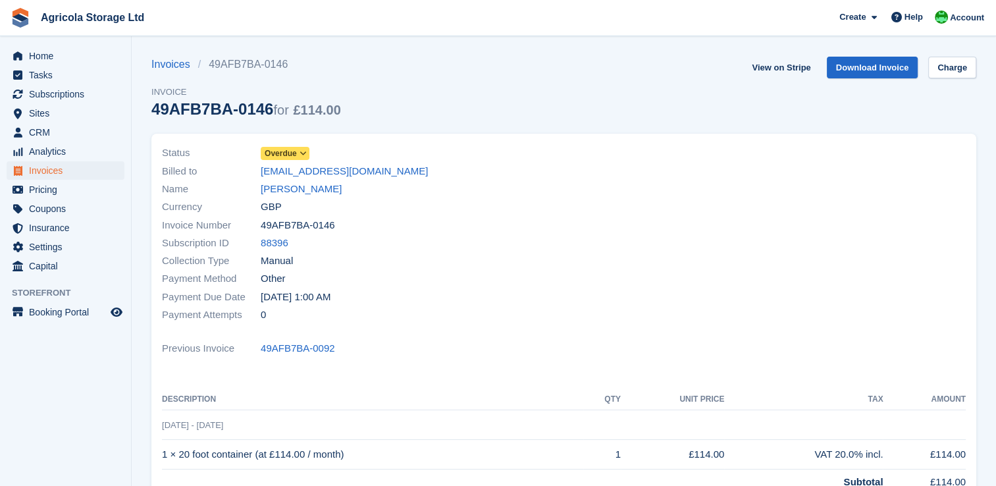
click at [290, 157] on span "Overdue" at bounding box center [281, 153] width 32 height 12
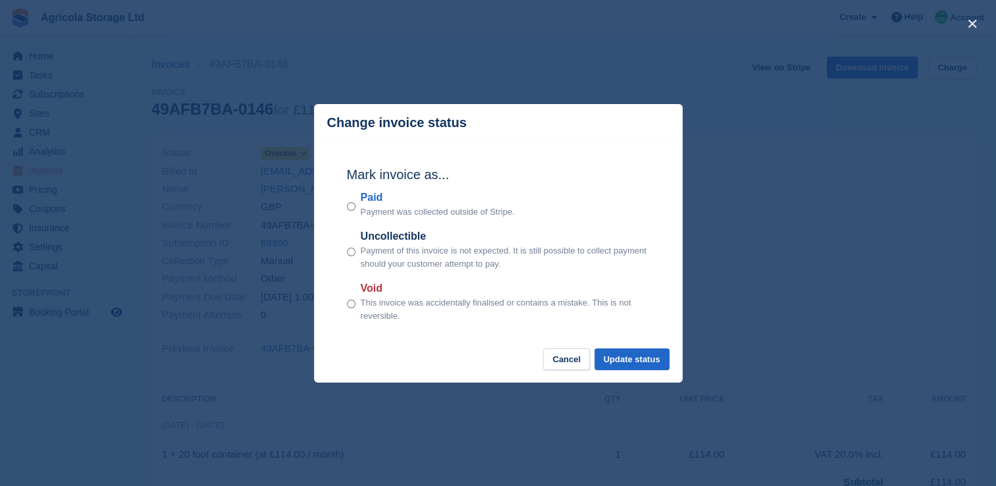
click at [356, 209] on div "Paid Payment was collected outside of Stripe." at bounding box center [498, 204] width 303 height 29
click at [640, 367] on button "Update status" at bounding box center [631, 359] width 75 height 22
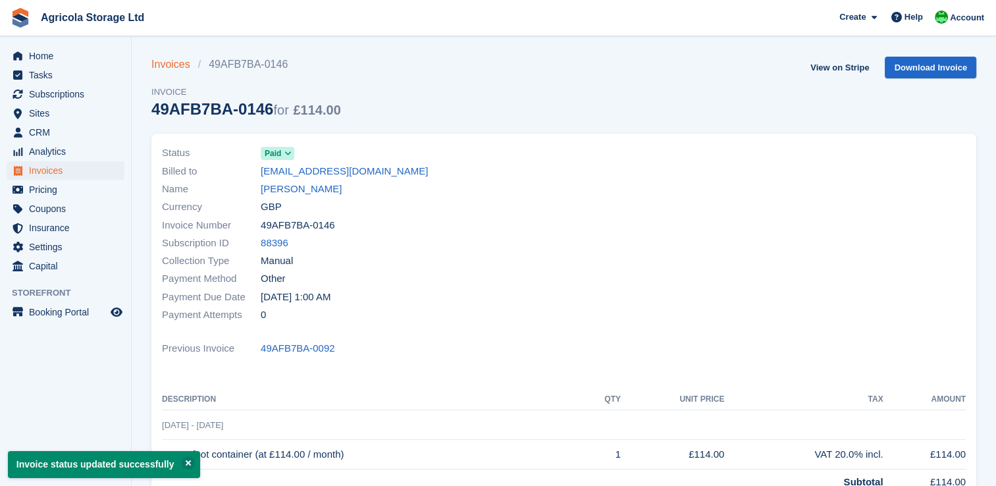
click at [161, 68] on link "Invoices" at bounding box center [174, 65] width 47 height 16
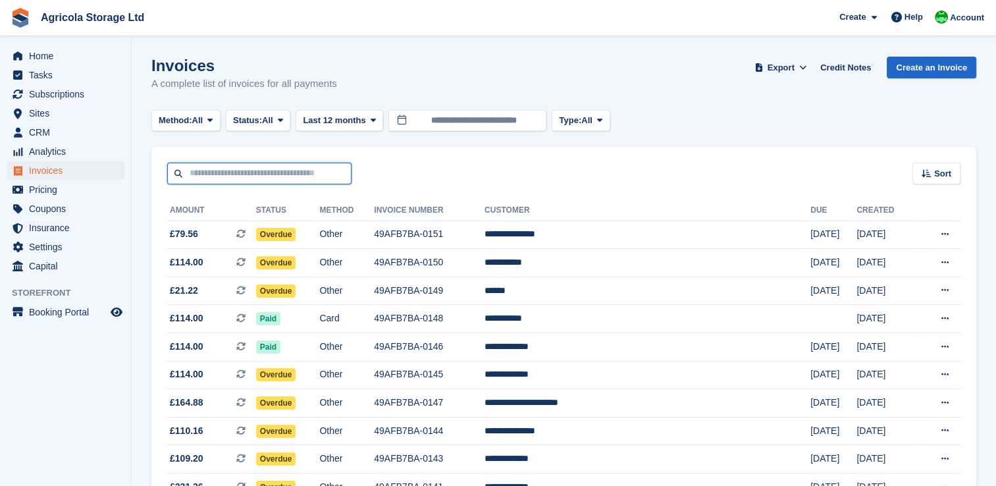
click at [258, 171] on input "text" at bounding box center [259, 174] width 184 height 22
type input "******"
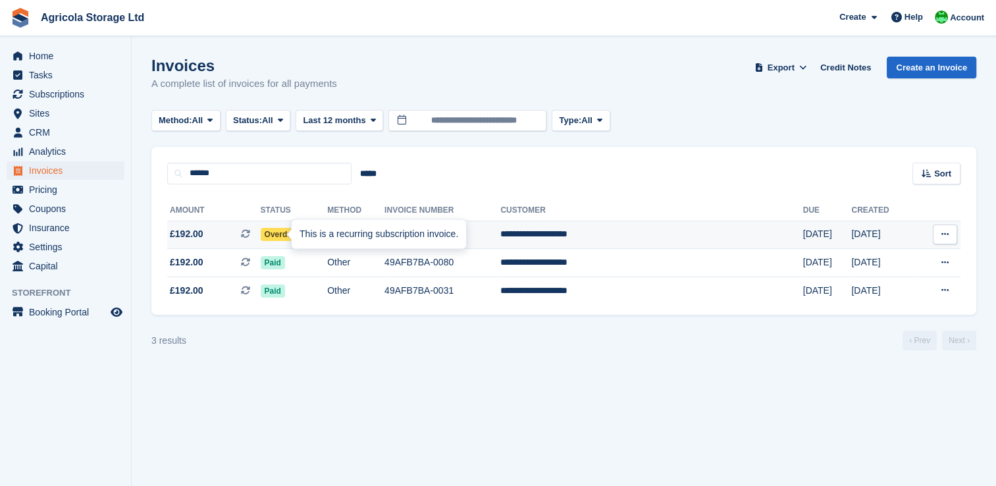
click at [303, 236] on div "This is a recurring subscription invoice." at bounding box center [379, 234] width 174 height 29
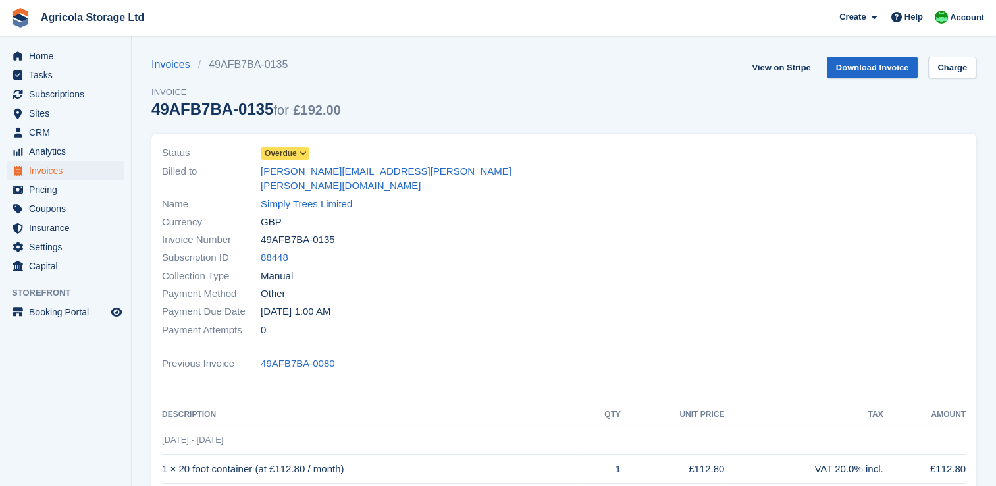
click at [290, 152] on span "Overdue" at bounding box center [281, 153] width 32 height 12
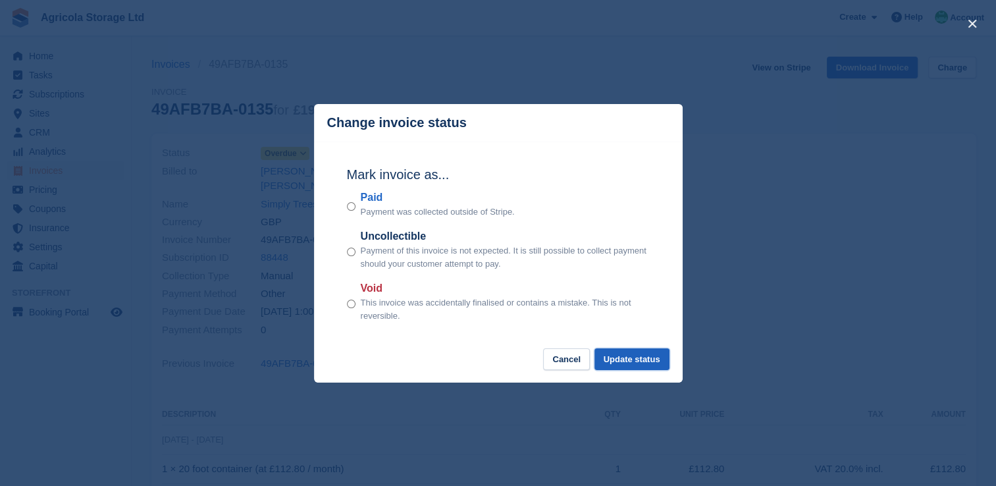
click at [618, 353] on button "Update status" at bounding box center [631, 359] width 75 height 22
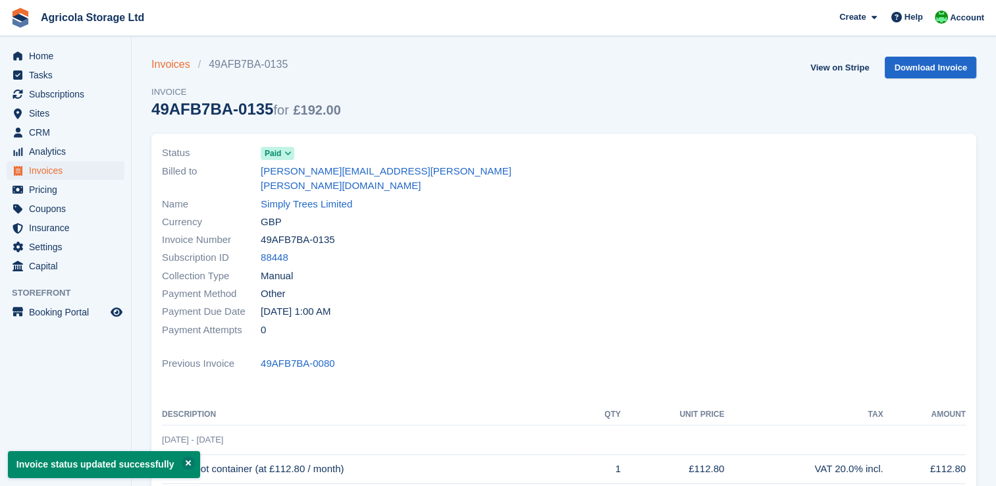
click at [175, 68] on link "Invoices" at bounding box center [174, 65] width 47 height 16
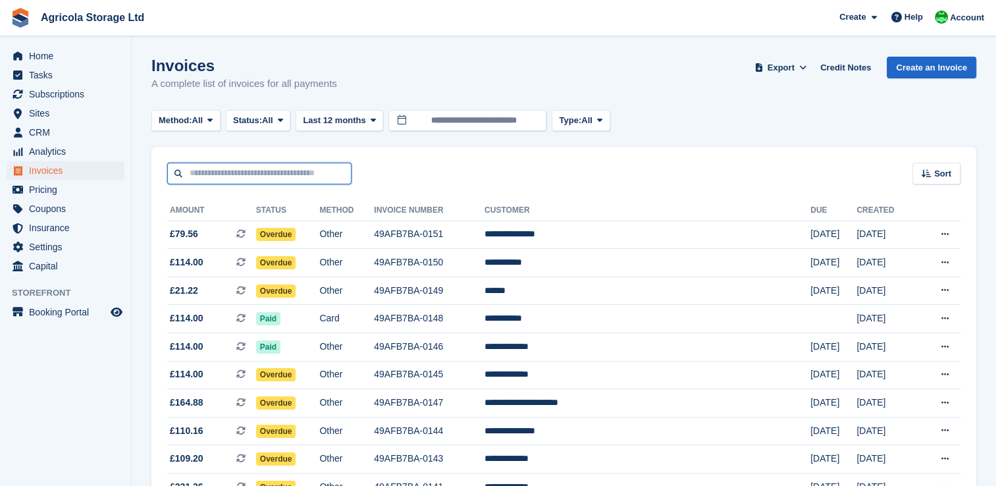
click at [235, 175] on input "text" at bounding box center [259, 174] width 184 height 22
type input "*****"
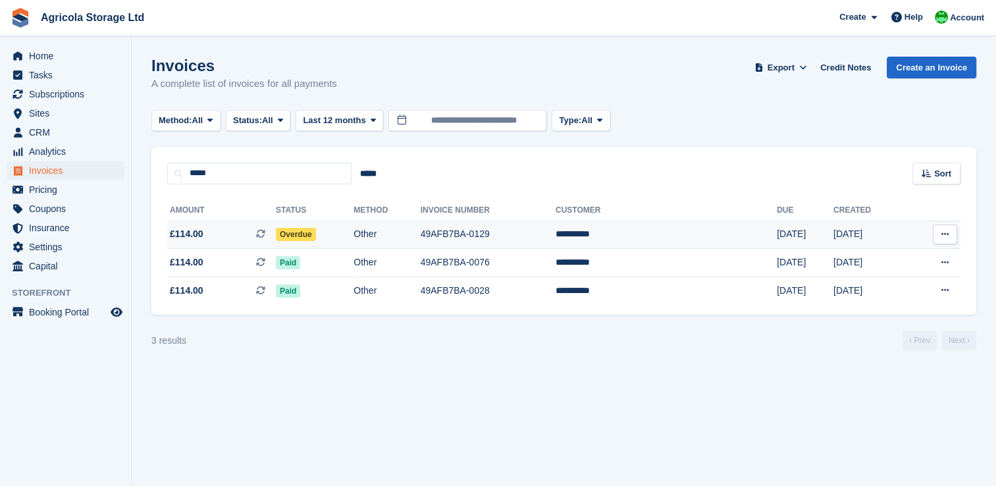
click at [511, 241] on td "49AFB7BA-0129" at bounding box center [488, 234] width 135 height 28
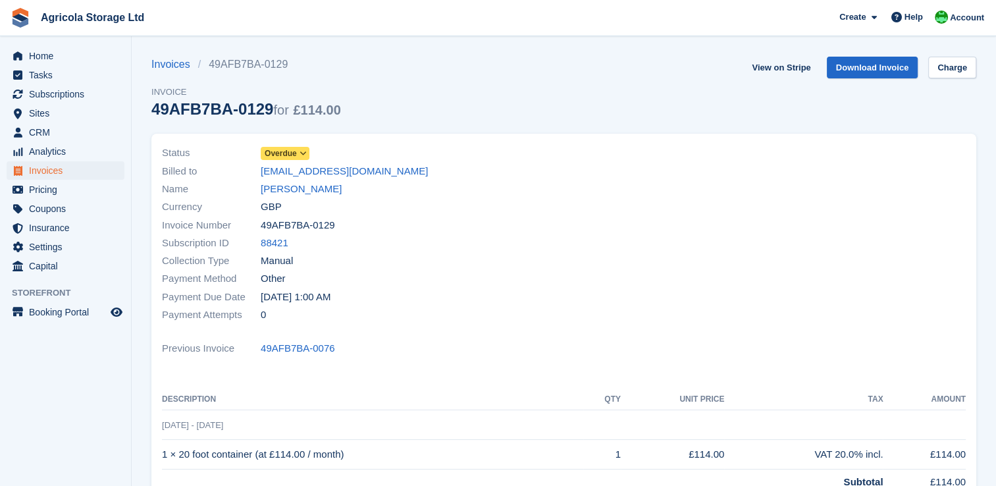
click at [276, 154] on span "Overdue" at bounding box center [281, 153] width 32 height 12
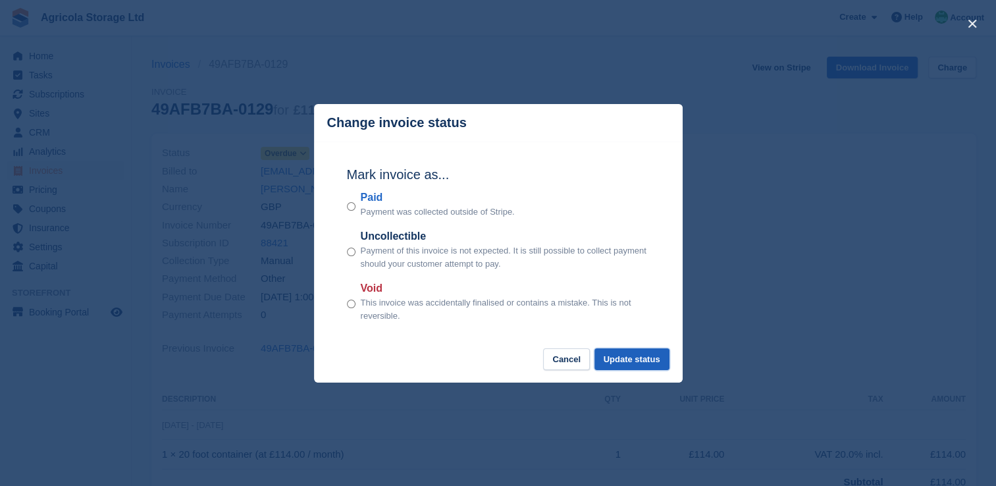
click at [636, 359] on button "Update status" at bounding box center [631, 359] width 75 height 22
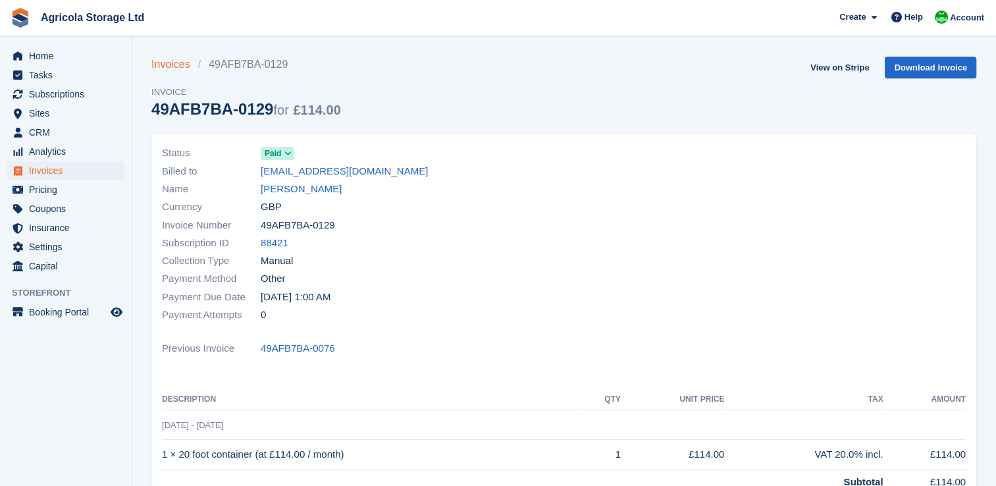
click at [176, 62] on link "Invoices" at bounding box center [174, 65] width 47 height 16
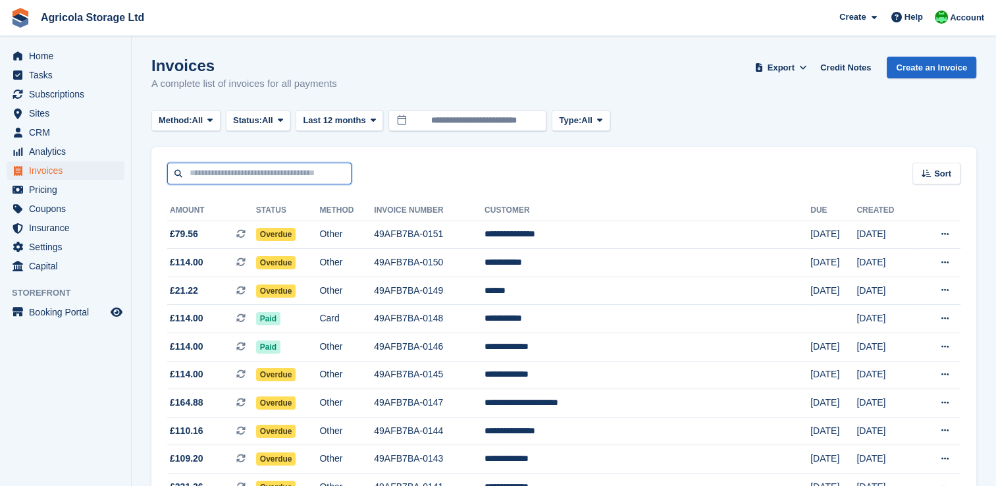
click at [228, 171] on input "text" at bounding box center [259, 174] width 184 height 22
type input "********"
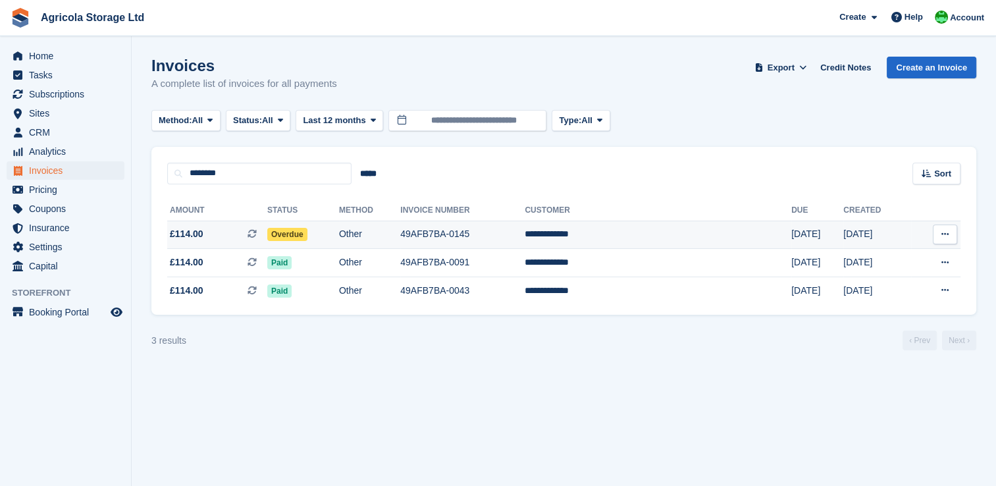
click at [489, 228] on td "49AFB7BA-0145" at bounding box center [462, 234] width 124 height 28
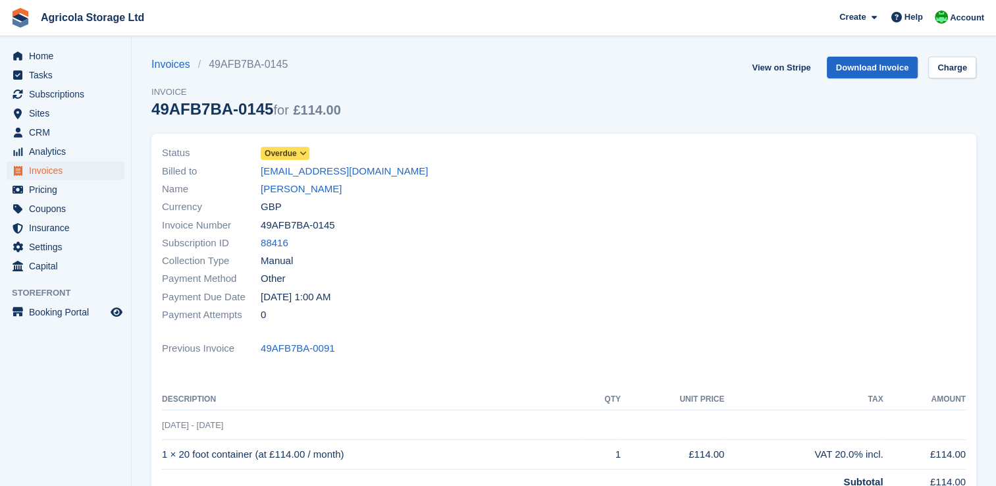
click at [284, 149] on span "Overdue" at bounding box center [281, 153] width 32 height 12
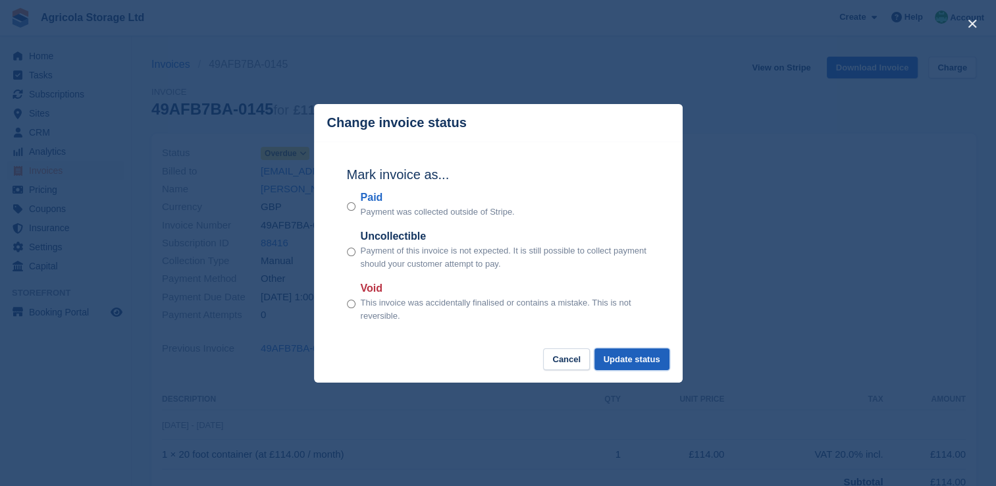
click at [626, 363] on button "Update status" at bounding box center [631, 359] width 75 height 22
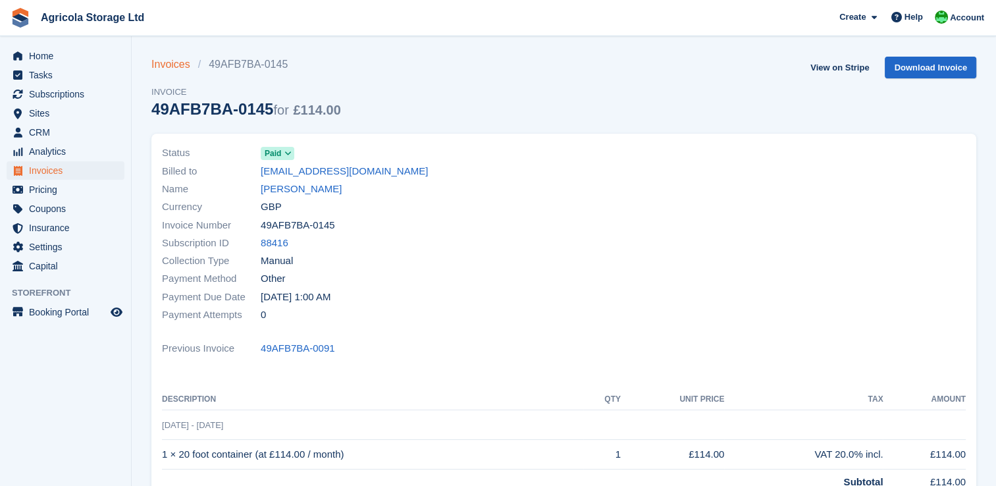
click at [157, 61] on link "Invoices" at bounding box center [174, 65] width 47 height 16
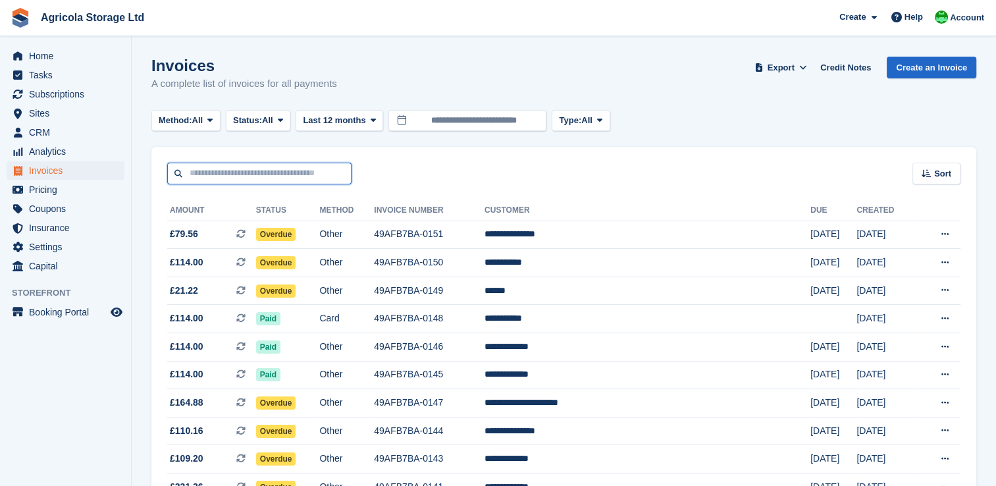
click at [201, 174] on input "text" at bounding box center [259, 174] width 184 height 22
type input "******"
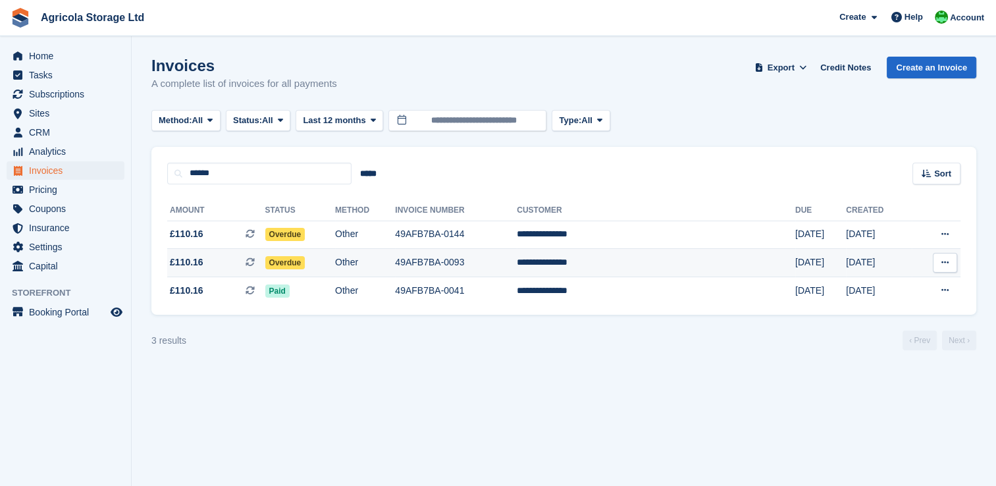
click at [395, 265] on td "Other" at bounding box center [365, 263] width 60 height 28
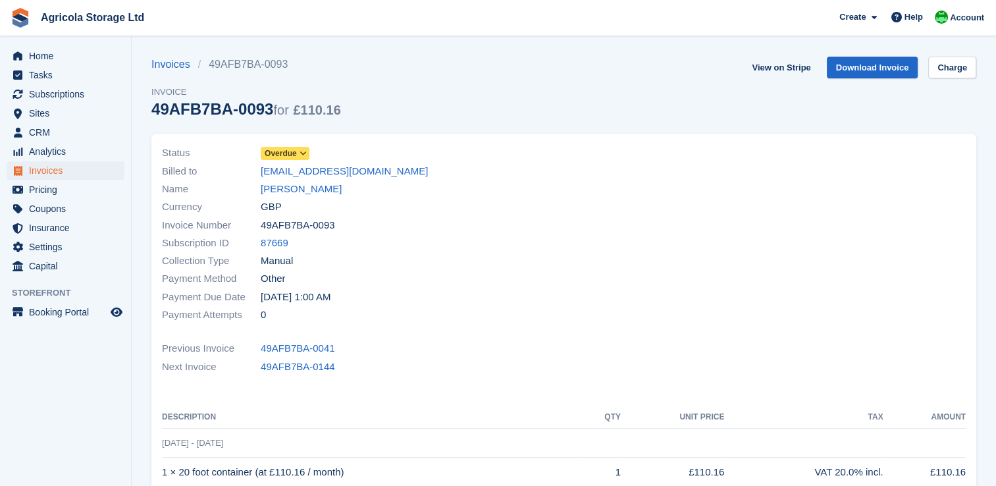
click at [288, 154] on span "Overdue" at bounding box center [281, 153] width 32 height 12
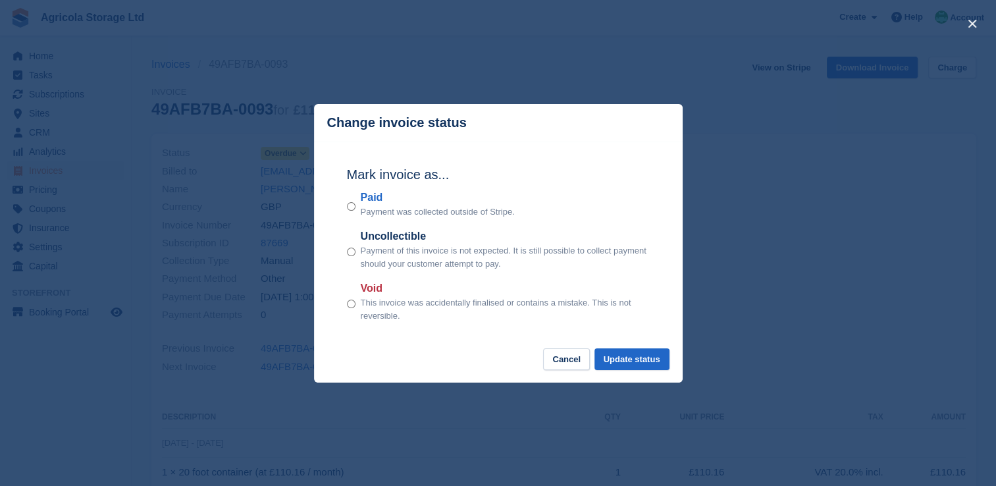
click at [358, 201] on div "Paid Payment was collected outside of Stripe." at bounding box center [498, 204] width 303 height 29
click at [627, 358] on button "Update status" at bounding box center [631, 359] width 75 height 22
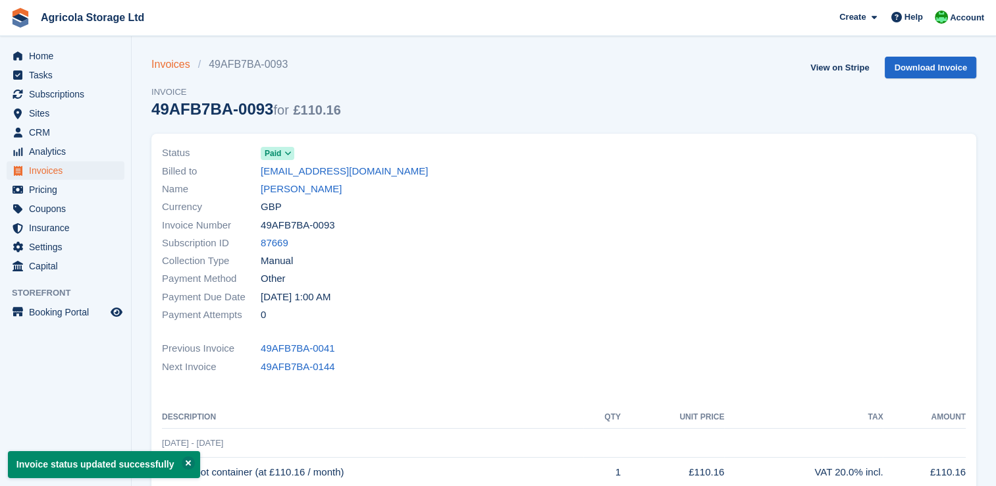
click at [172, 63] on link "Invoices" at bounding box center [174, 65] width 47 height 16
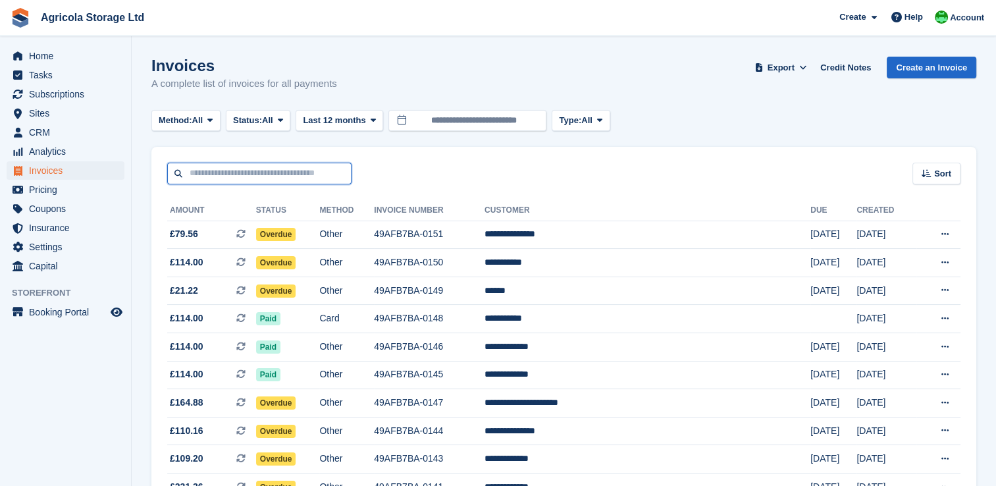
click at [210, 172] on input "text" at bounding box center [259, 174] width 184 height 22
type input "*****"
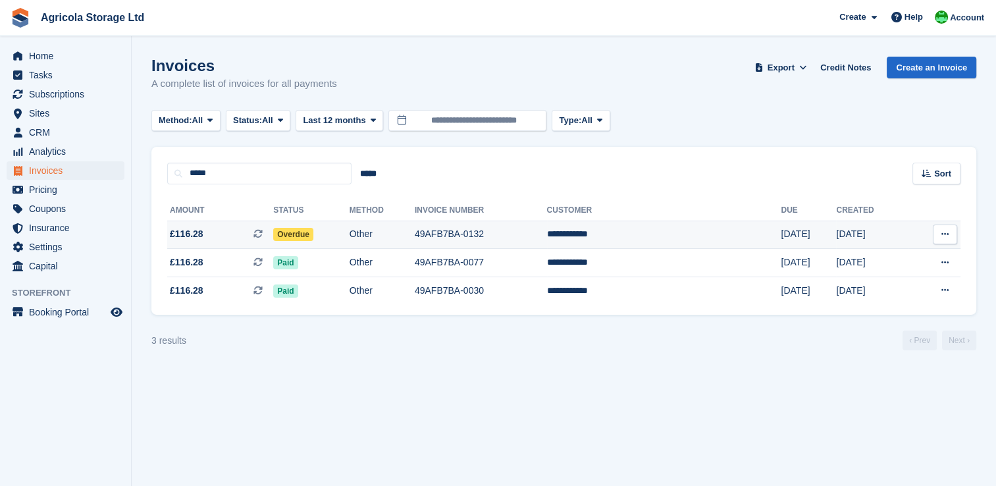
click at [481, 234] on td "49AFB7BA-0132" at bounding box center [481, 234] width 132 height 28
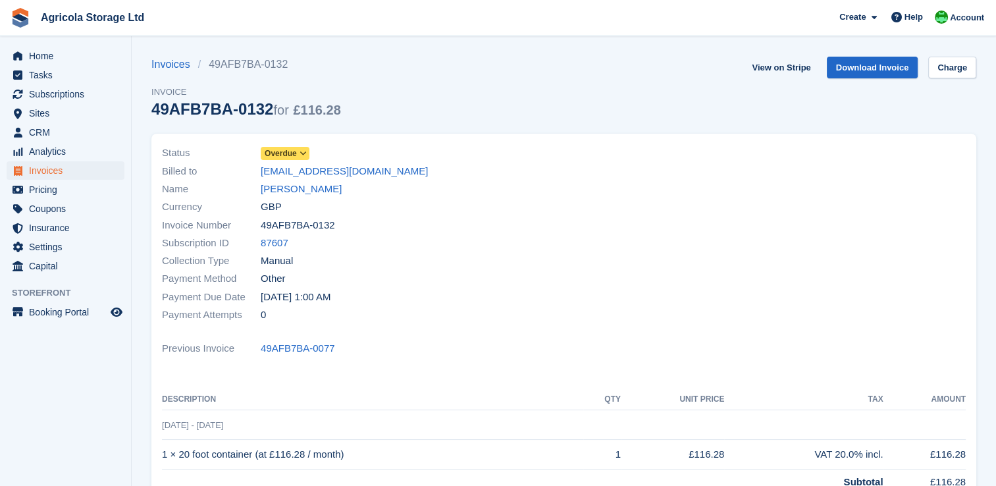
click at [299, 151] on icon at bounding box center [302, 153] width 7 height 8
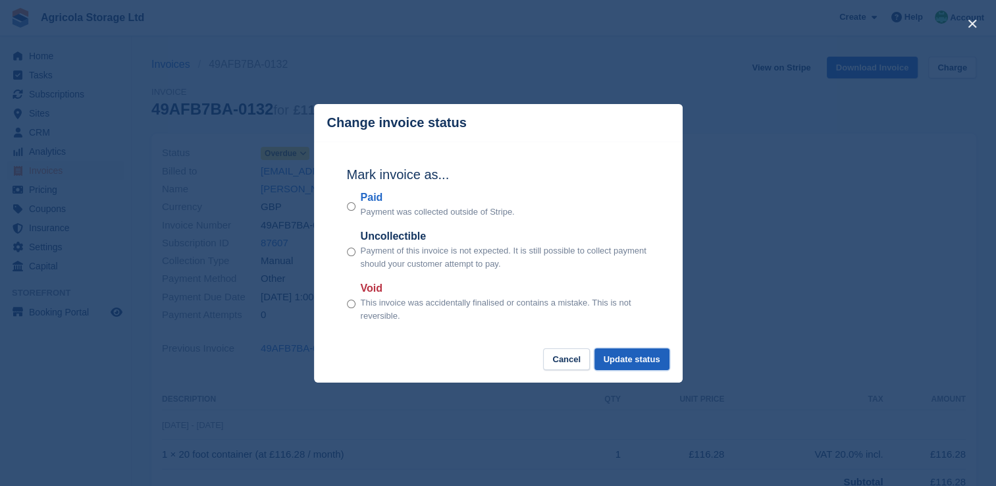
click at [637, 358] on button "Update status" at bounding box center [631, 359] width 75 height 22
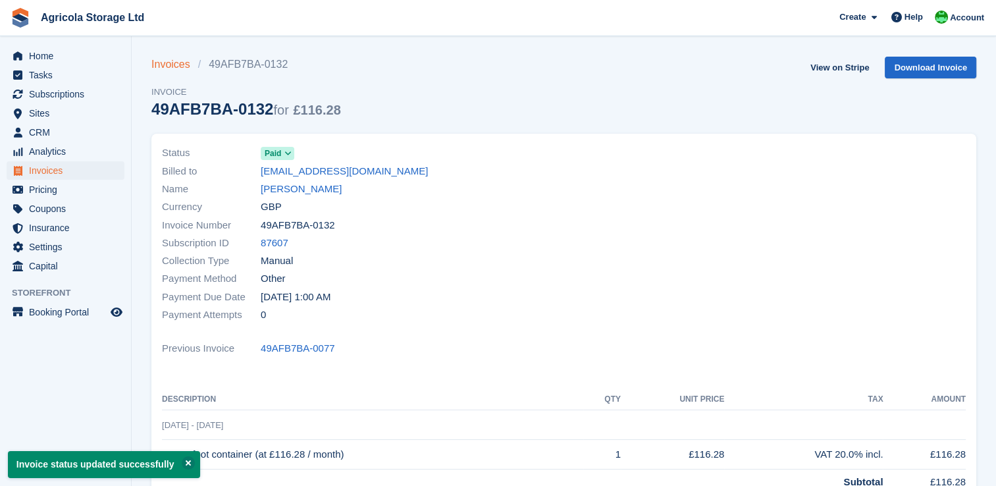
click at [168, 65] on link "Invoices" at bounding box center [174, 65] width 47 height 16
